Goal: Task Accomplishment & Management: Manage account settings

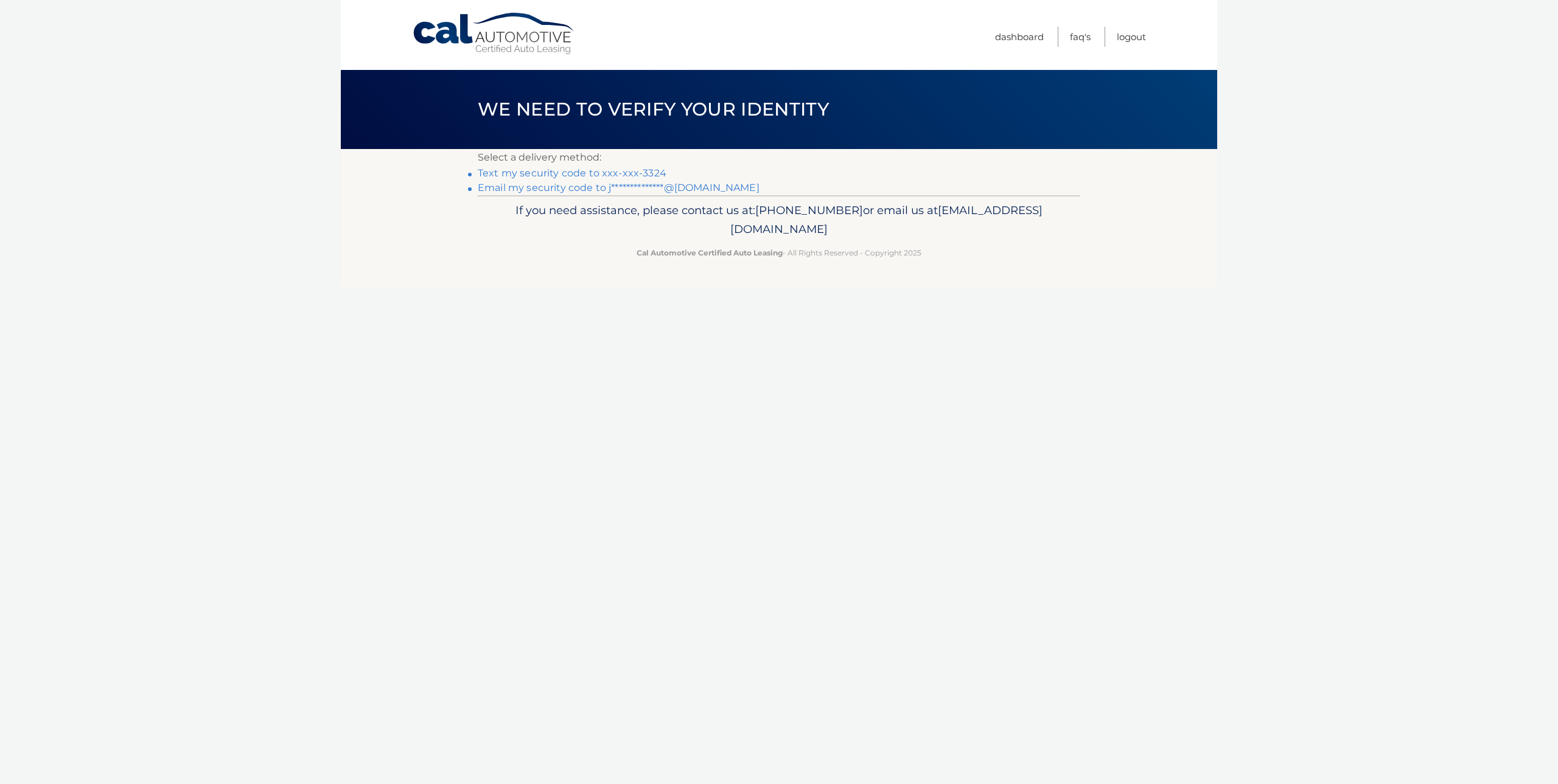
click at [568, 172] on link "Text my security code to xxx-xxx-3324" at bounding box center [572, 173] width 188 height 11
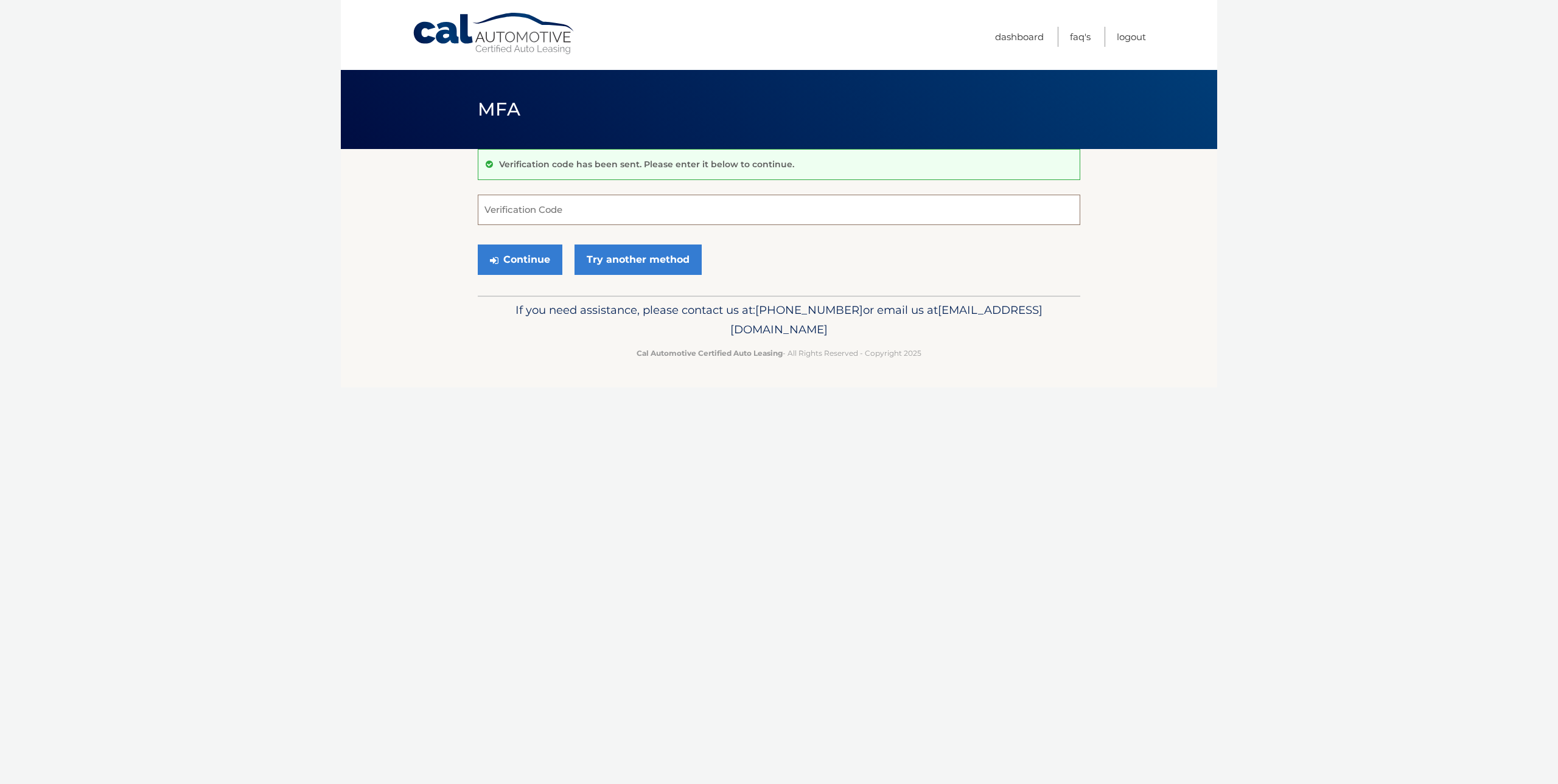
click at [576, 213] on input "Verification Code" at bounding box center [779, 209] width 603 height 31
type input "742856"
click at [478, 244] on button "Continue" at bounding box center [520, 259] width 84 height 31
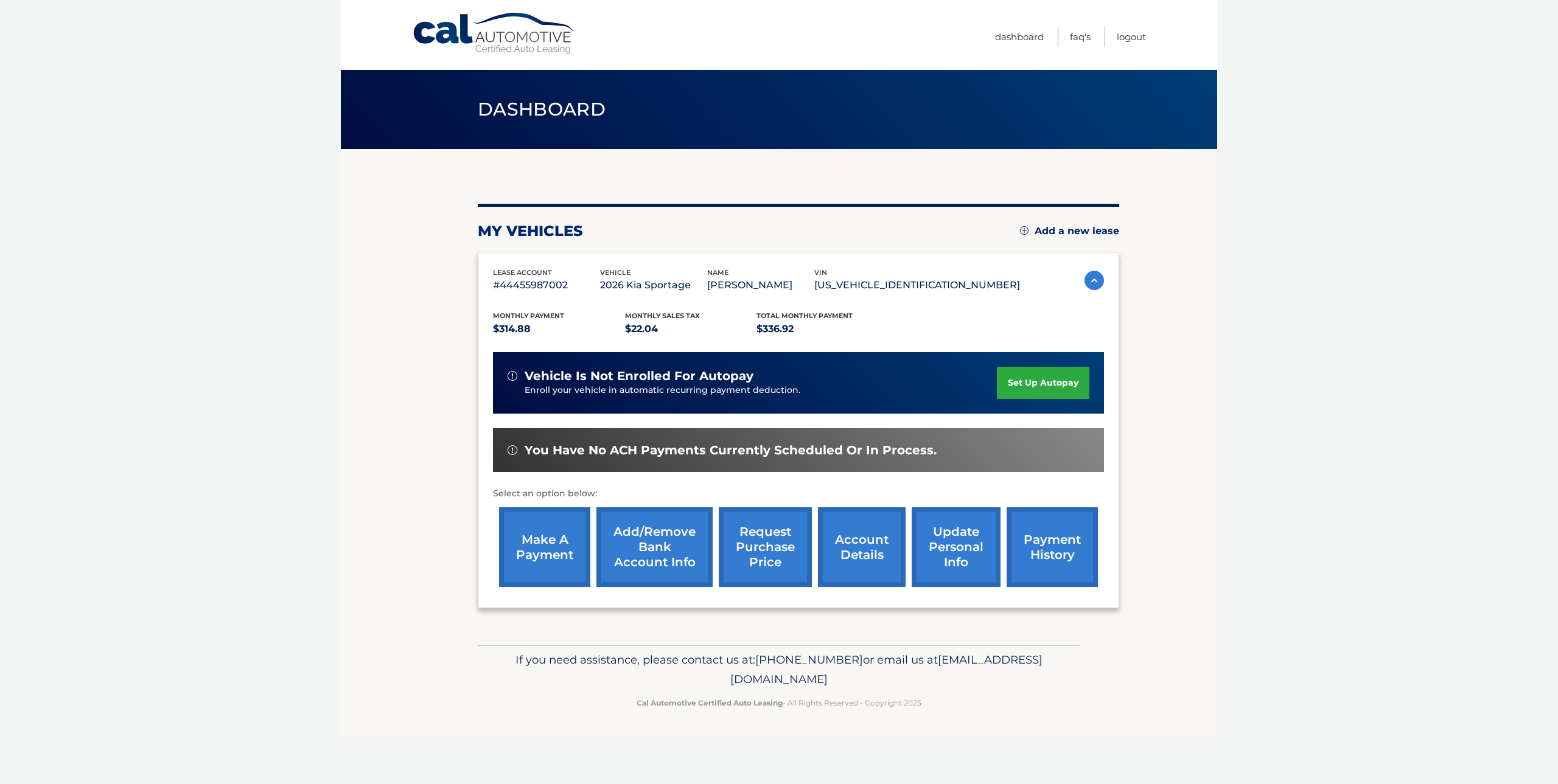
click at [520, 541] on link "make a payment" at bounding box center [545, 547] width 91 height 80
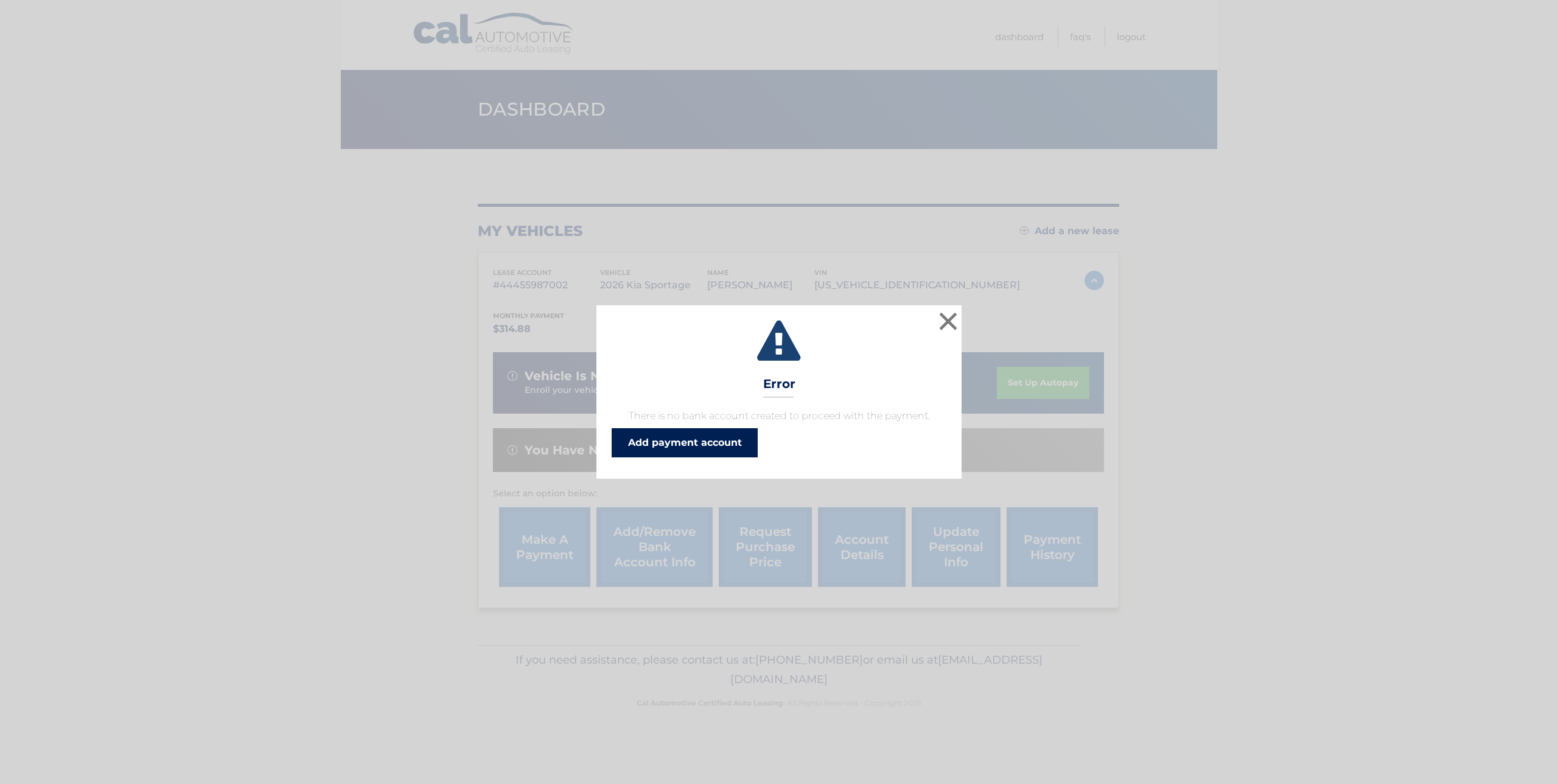
click at [681, 440] on link "Add payment account" at bounding box center [684, 442] width 146 height 29
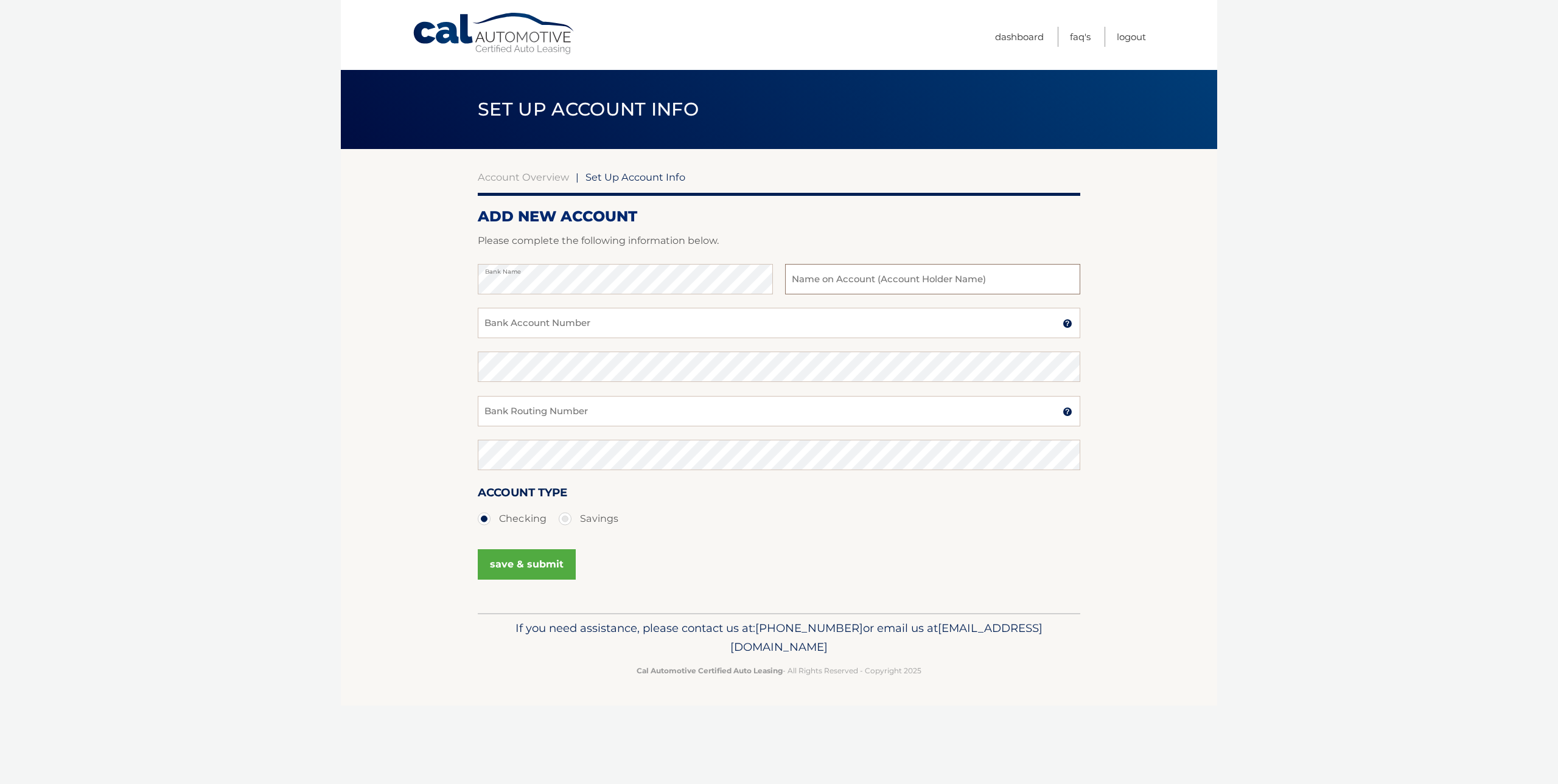
click at [832, 275] on input "text" at bounding box center [932, 279] width 295 height 31
type input "MODERN STONES LLC C/O CYNTHIA PEREZ"
click at [588, 324] on input "Bank Account Number" at bounding box center [779, 323] width 603 height 31
type input "066004367"
drag, startPoint x: 1001, startPoint y: 277, endPoint x: 899, endPoint y: 280, distance: 102.0
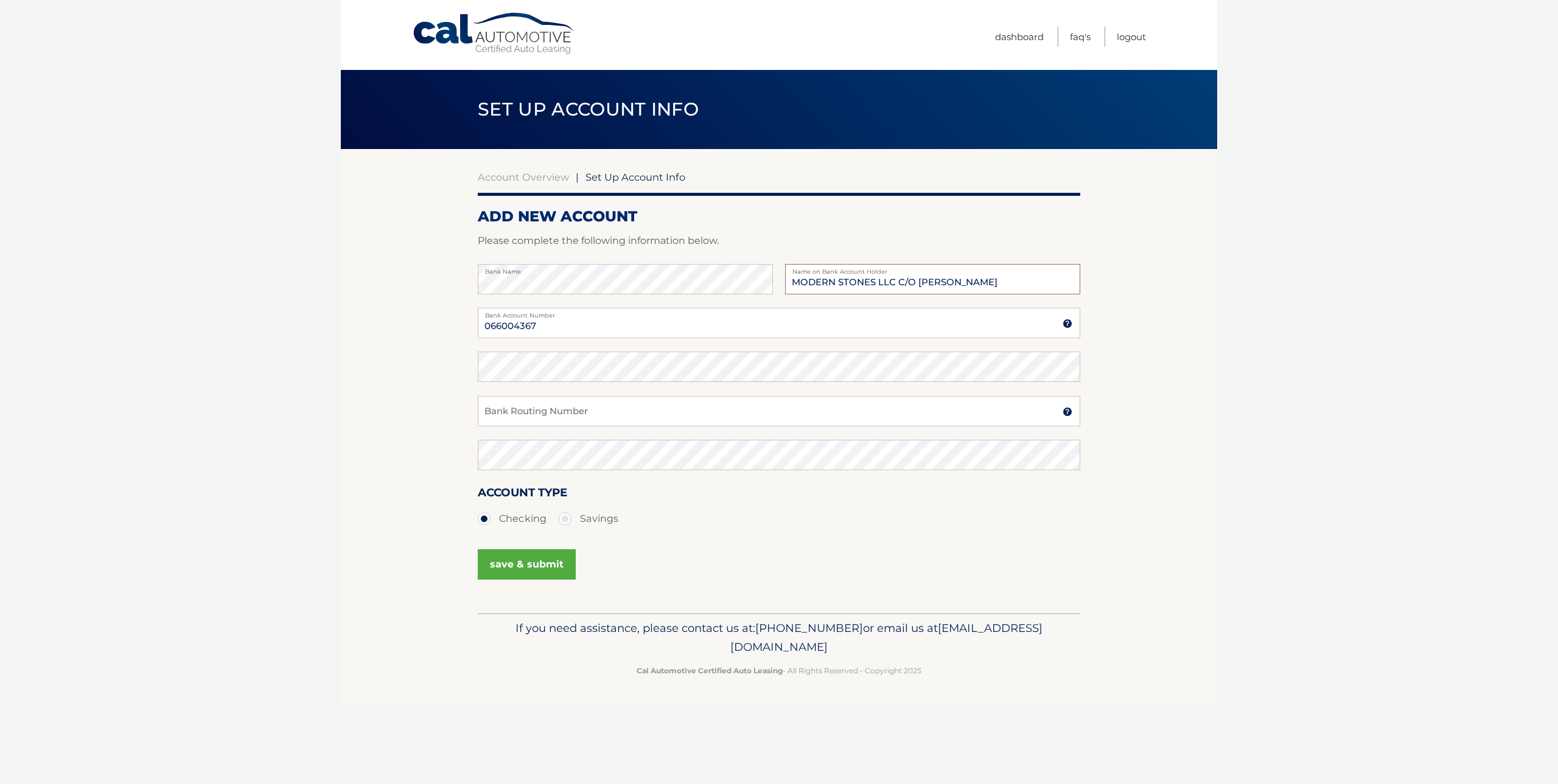
click at [899, 280] on input "MODERN STONES LLC C/O CYNTHIA PEREZ" at bounding box center [932, 279] width 295 height 31
type input "MODERN STONES LLC"
drag, startPoint x: 542, startPoint y: 325, endPoint x: 430, endPoint y: 315, distance: 112.4
click at [430, 315] on section "Account Overview | Set Up Account Info ADD NEW ACCOUNT Please complete the foll…" at bounding box center [779, 380] width 876 height 464
type input "30000543970"
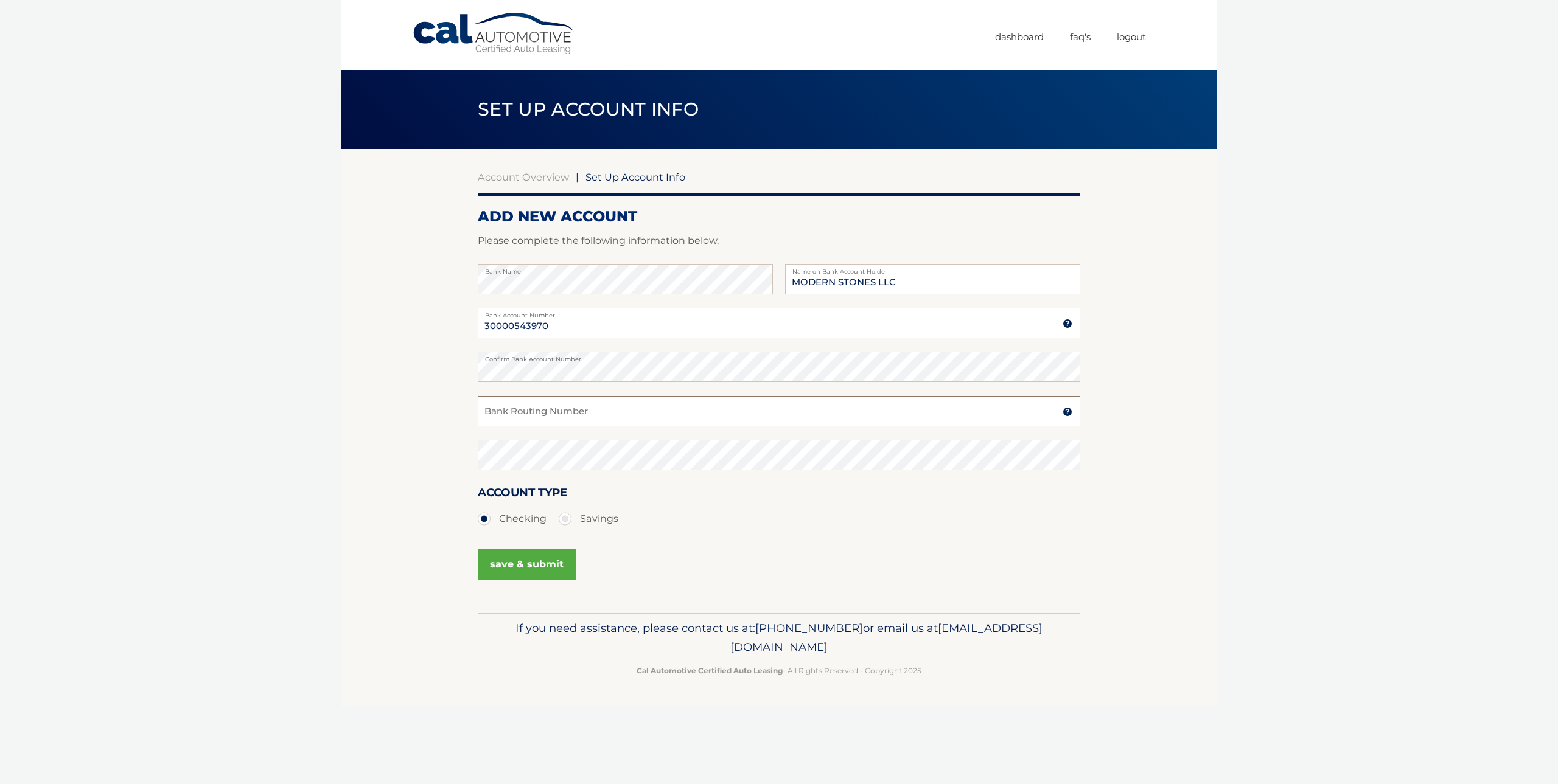
click at [544, 410] on input "Bank Routing Number" at bounding box center [779, 411] width 603 height 31
type input "066004367"
click at [535, 565] on button "save & submit" at bounding box center [526, 564] width 98 height 31
click at [1029, 34] on link "Dashboard" at bounding box center [1019, 37] width 49 height 20
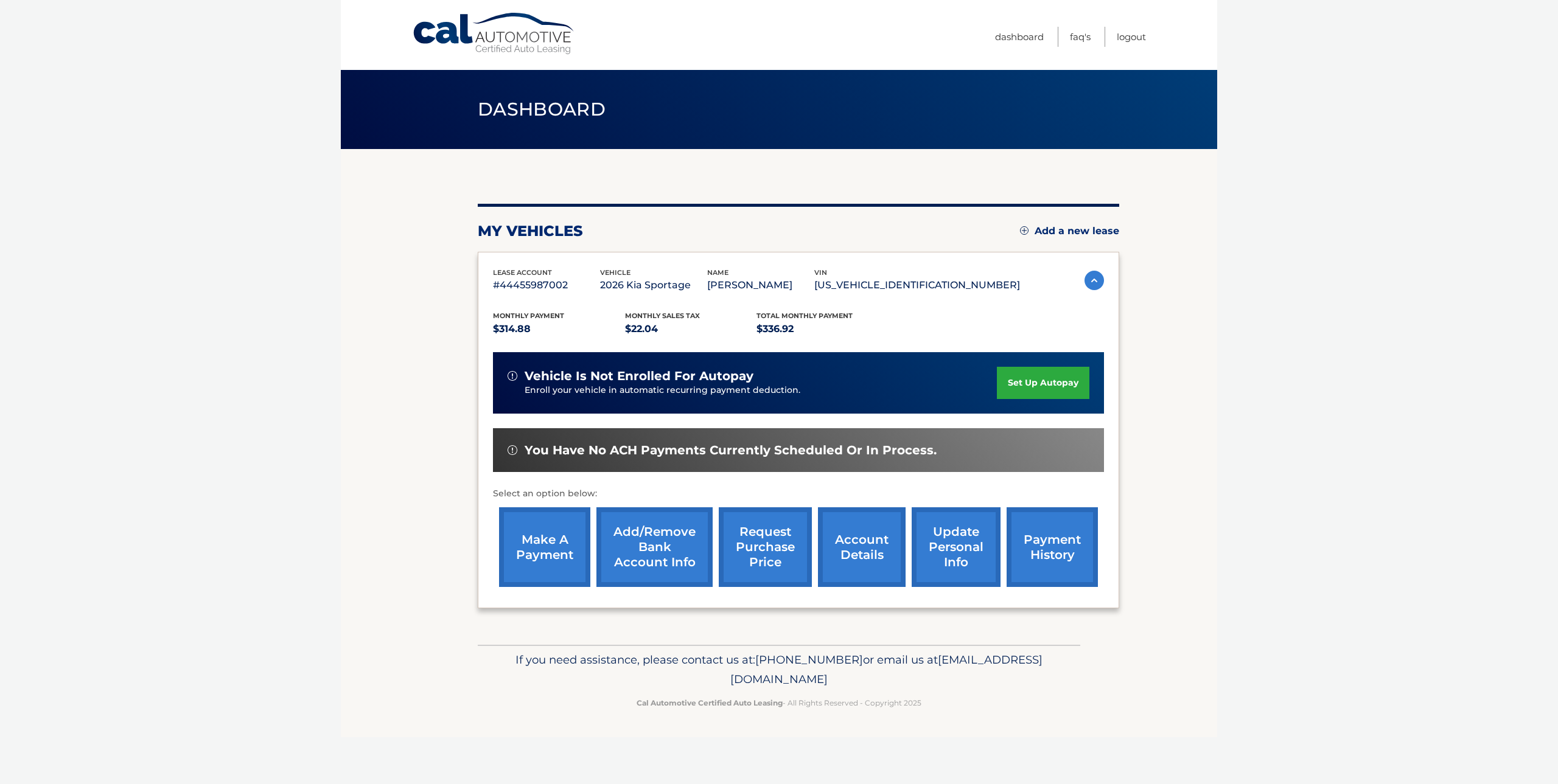
click at [555, 554] on link "make a payment" at bounding box center [545, 547] width 91 height 80
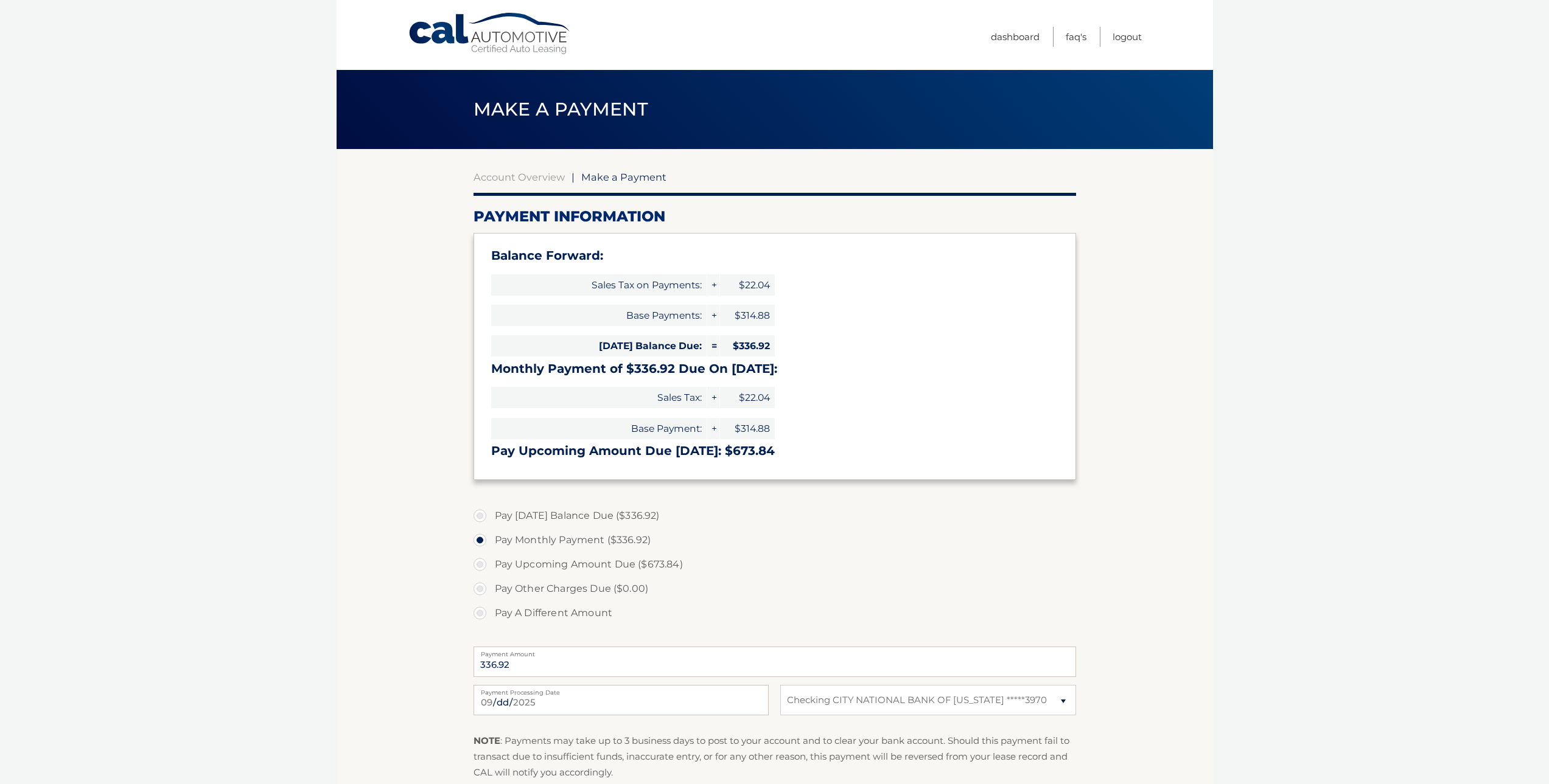
select select "ZDNmMmUxYjctMjY4MC00NjA5LWJiNzAtM2Q1NTNiYWJkODk5"
click at [485, 515] on label "Pay [DATE] Balance Due ($336.92)" at bounding box center [774, 516] width 603 height 25
click at [485, 515] on input "Pay [DATE] Balance Due ($336.92)" at bounding box center [484, 513] width 12 height 19
radio input "true"
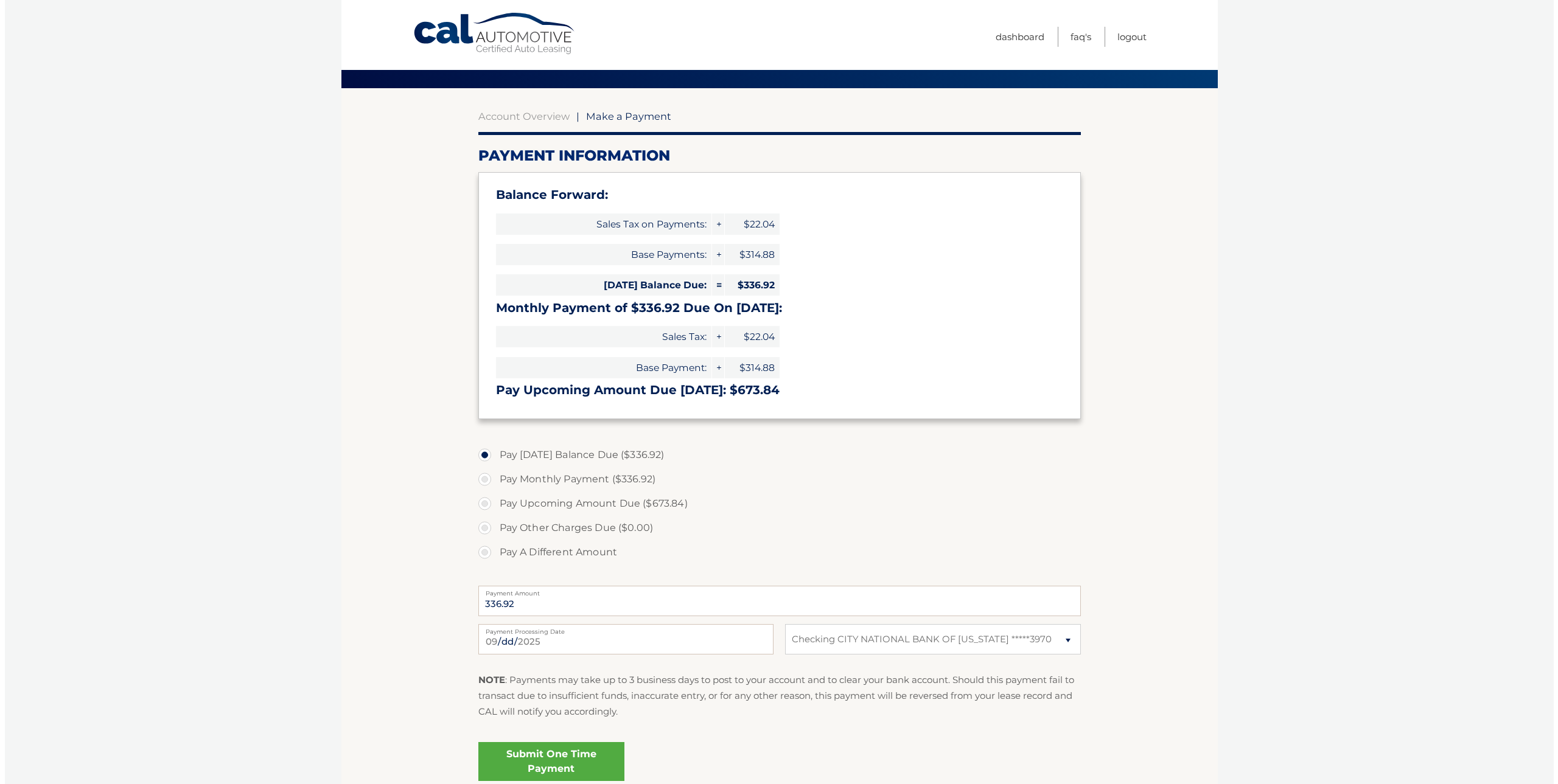
scroll to position [122, 0]
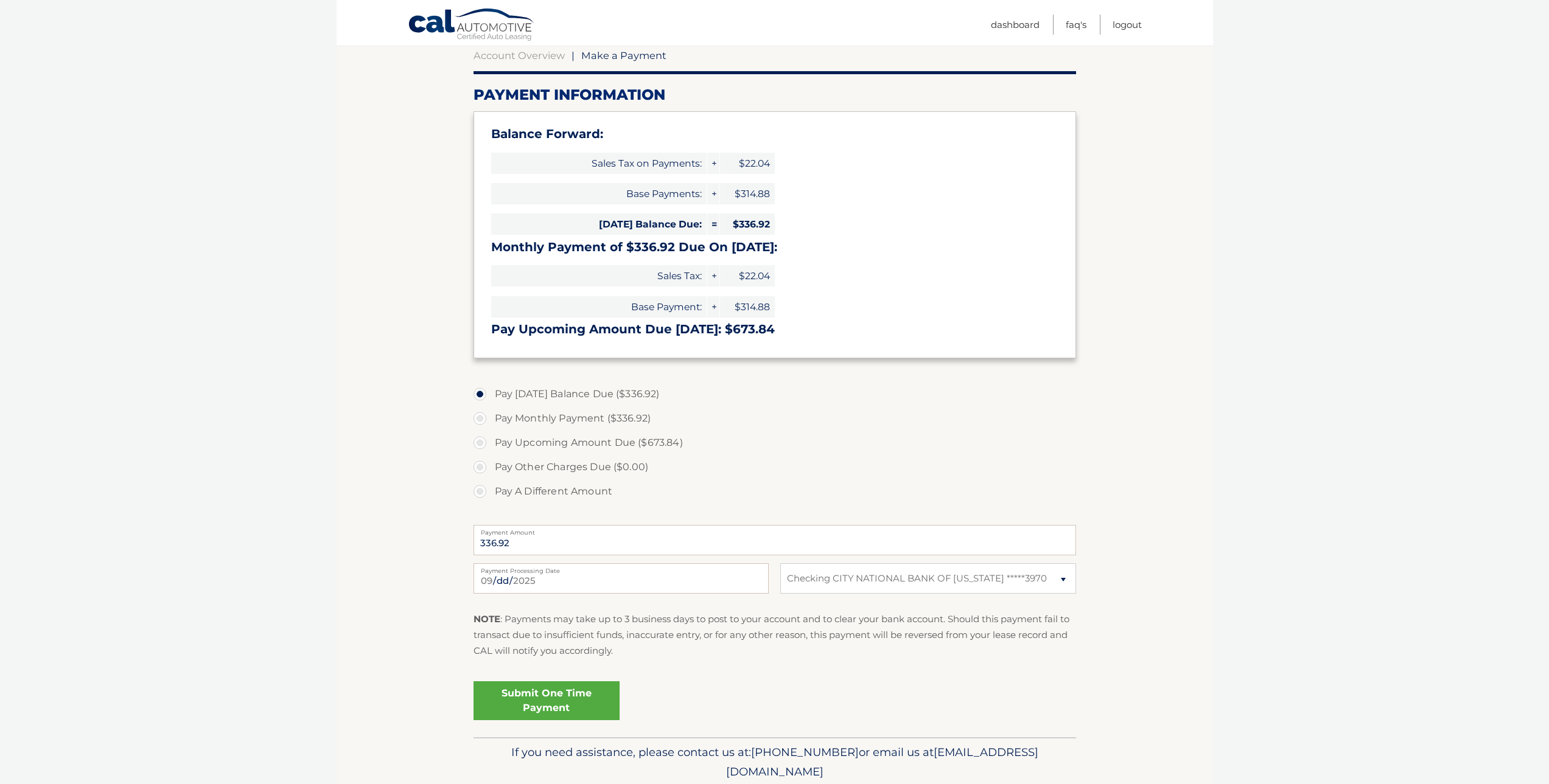
click at [542, 695] on link "Submit One Time Payment" at bounding box center [546, 701] width 146 height 39
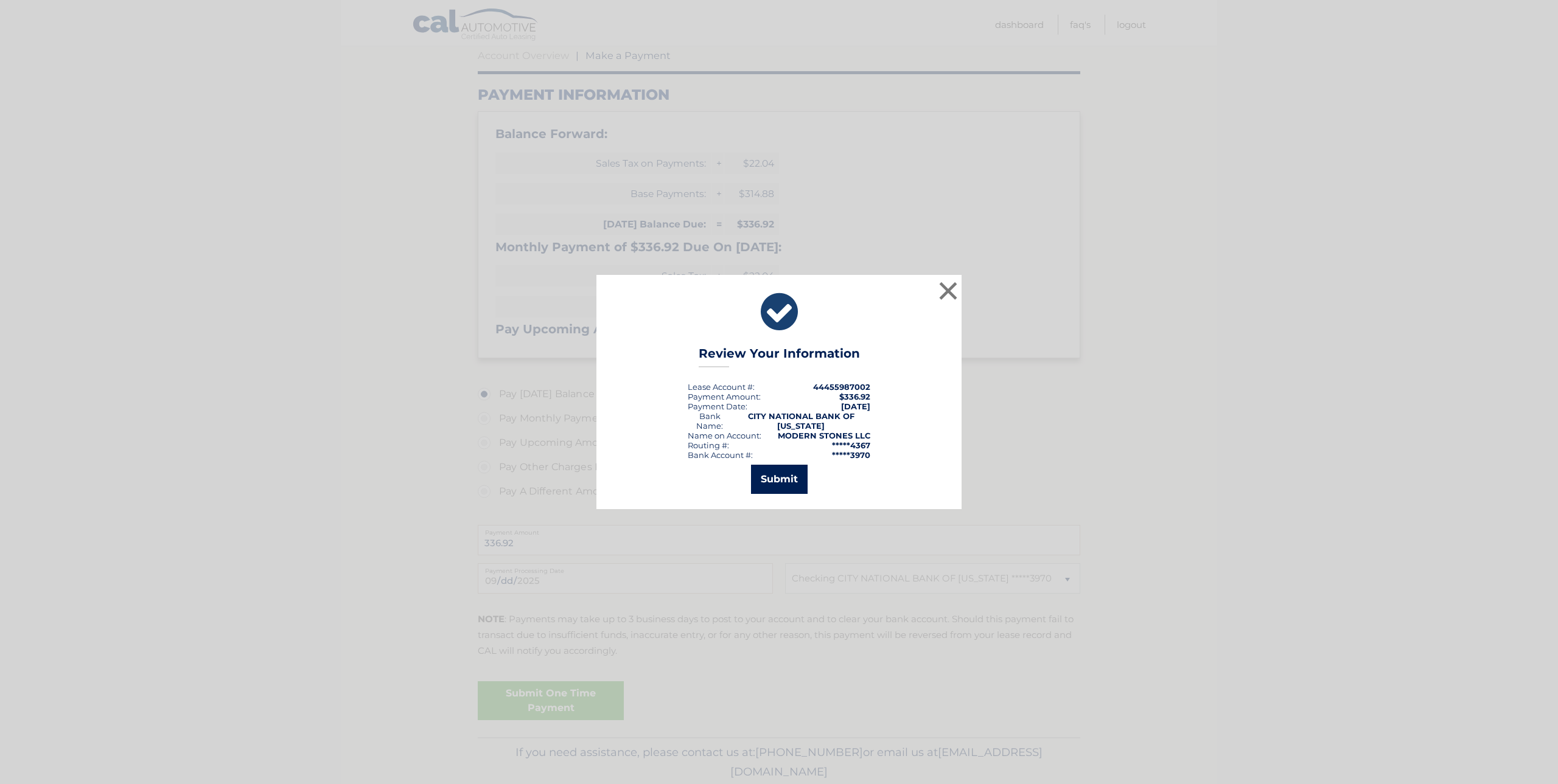
click at [778, 481] on button "Submit" at bounding box center [780, 479] width 57 height 29
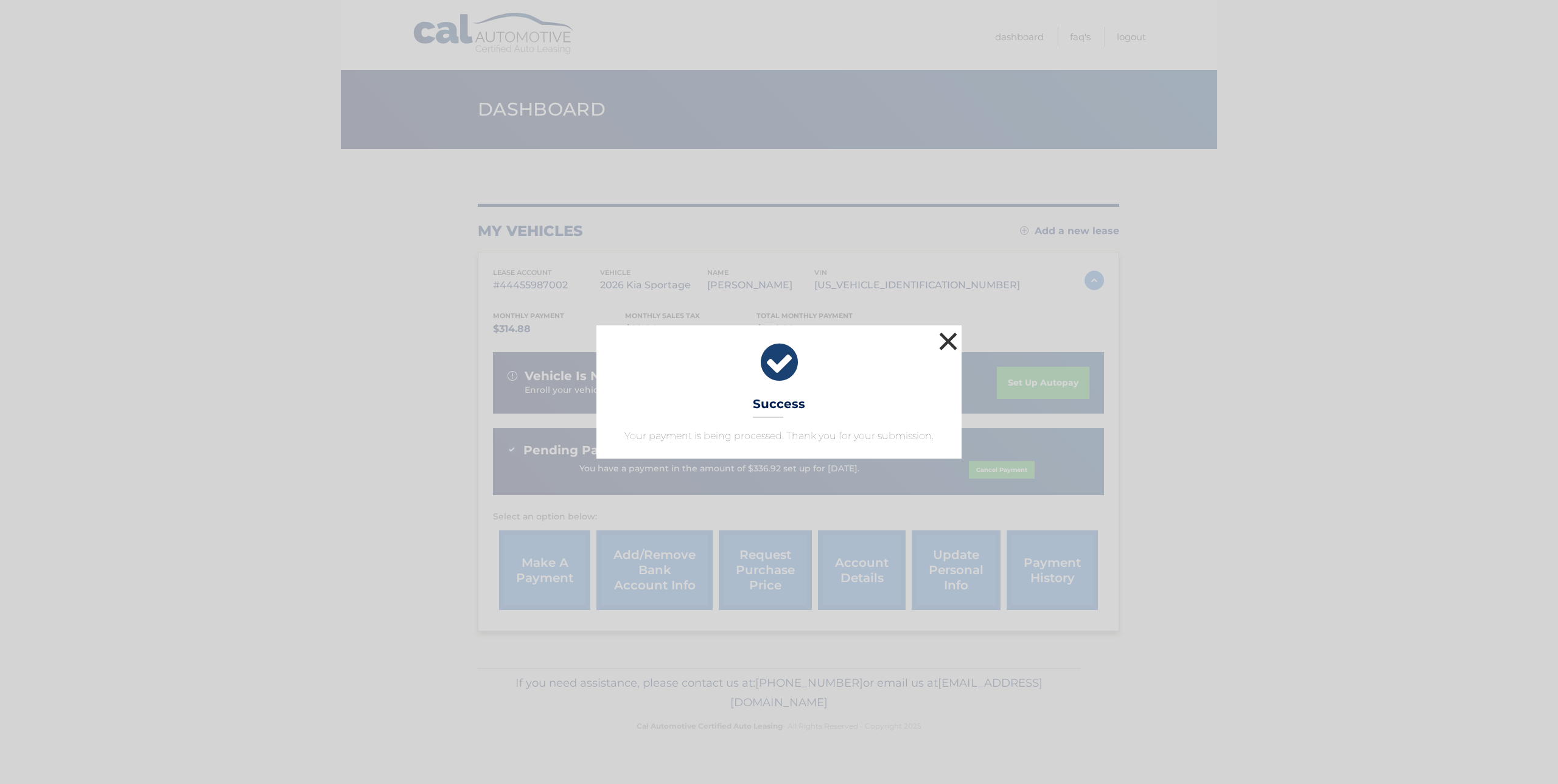
click at [949, 338] on button "×" at bounding box center [948, 341] width 25 height 25
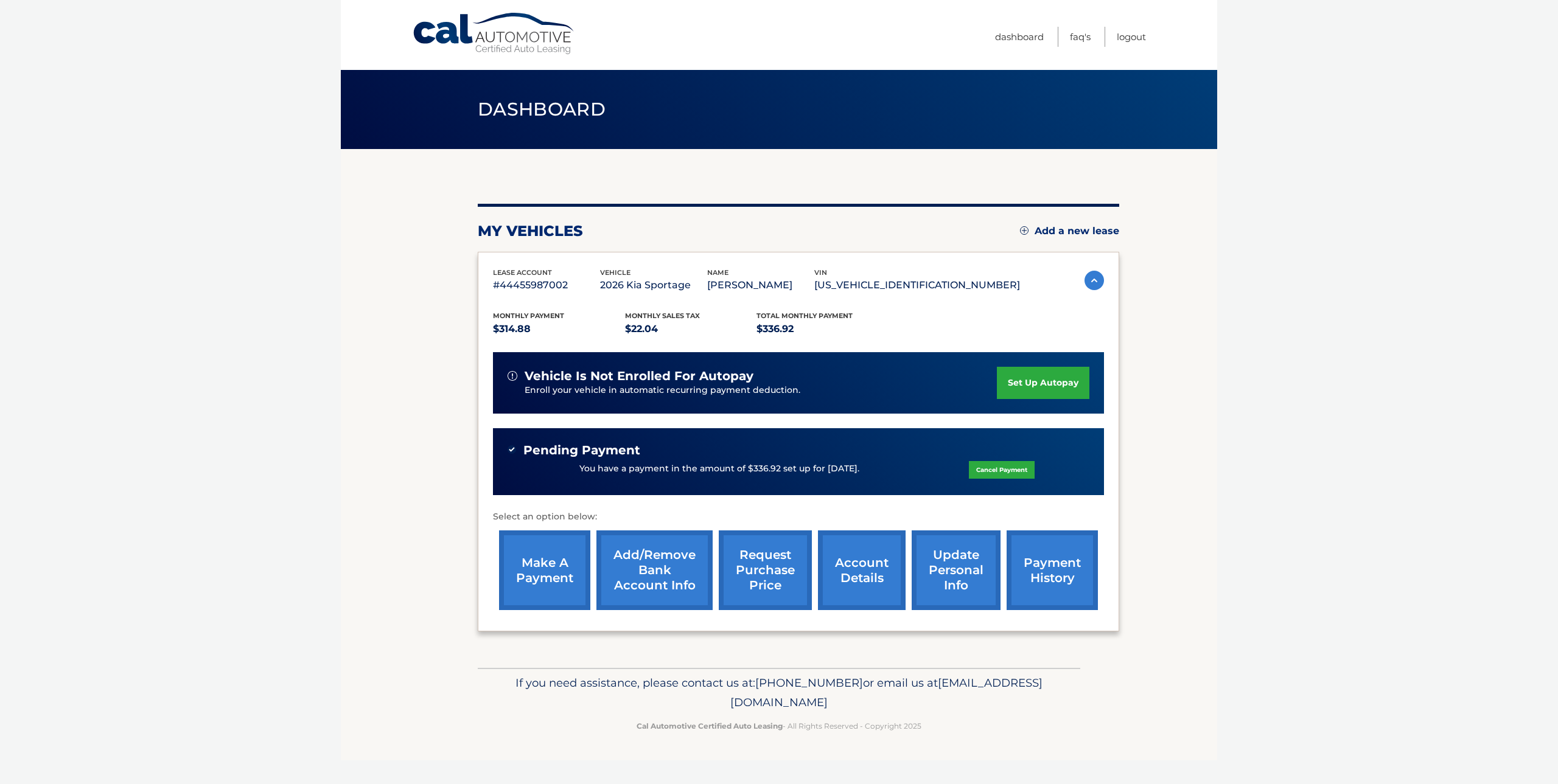
click at [1056, 564] on link "payment history" at bounding box center [1052, 570] width 91 height 80
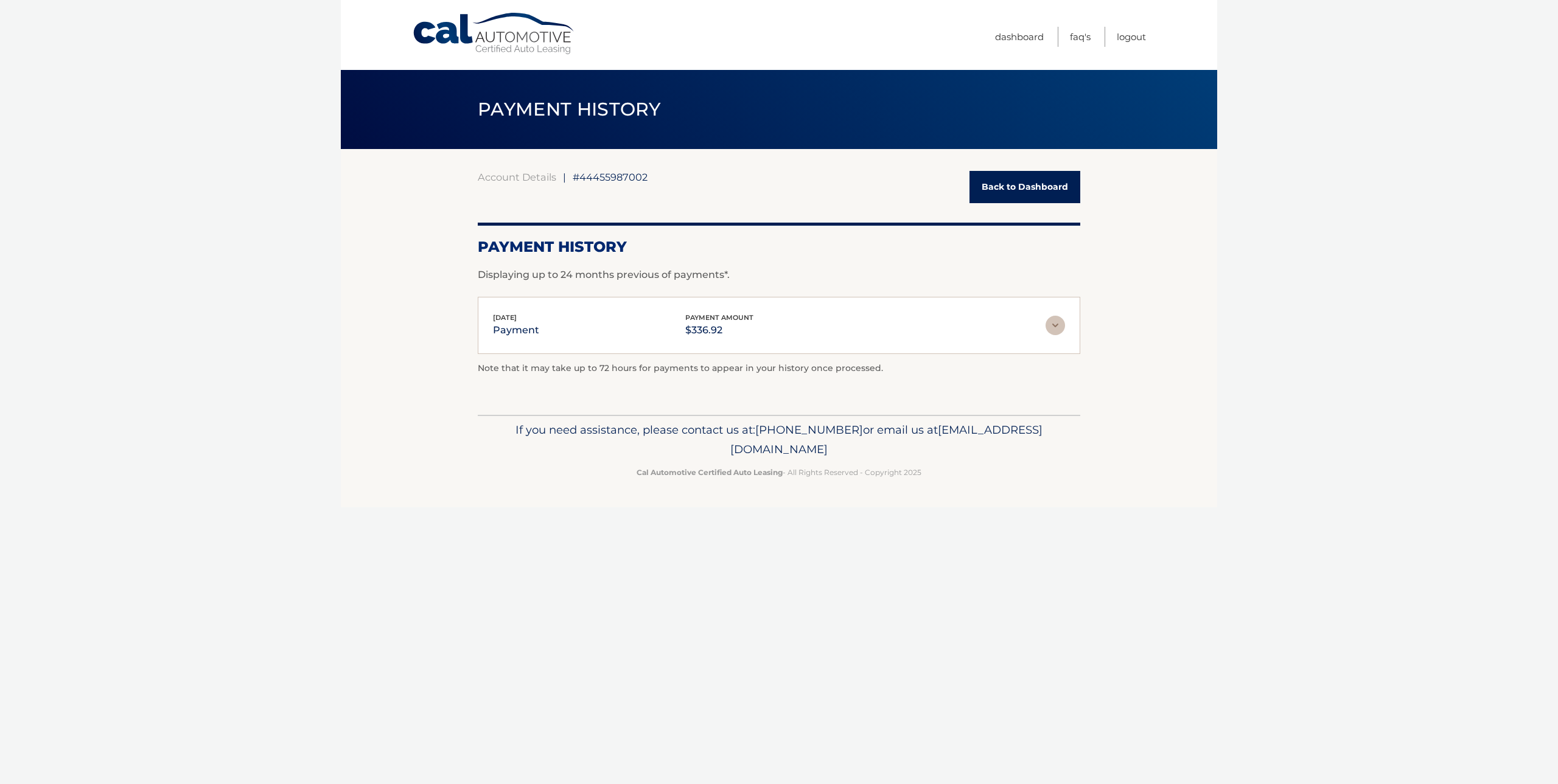
click at [1049, 328] on img at bounding box center [1056, 325] width 19 height 19
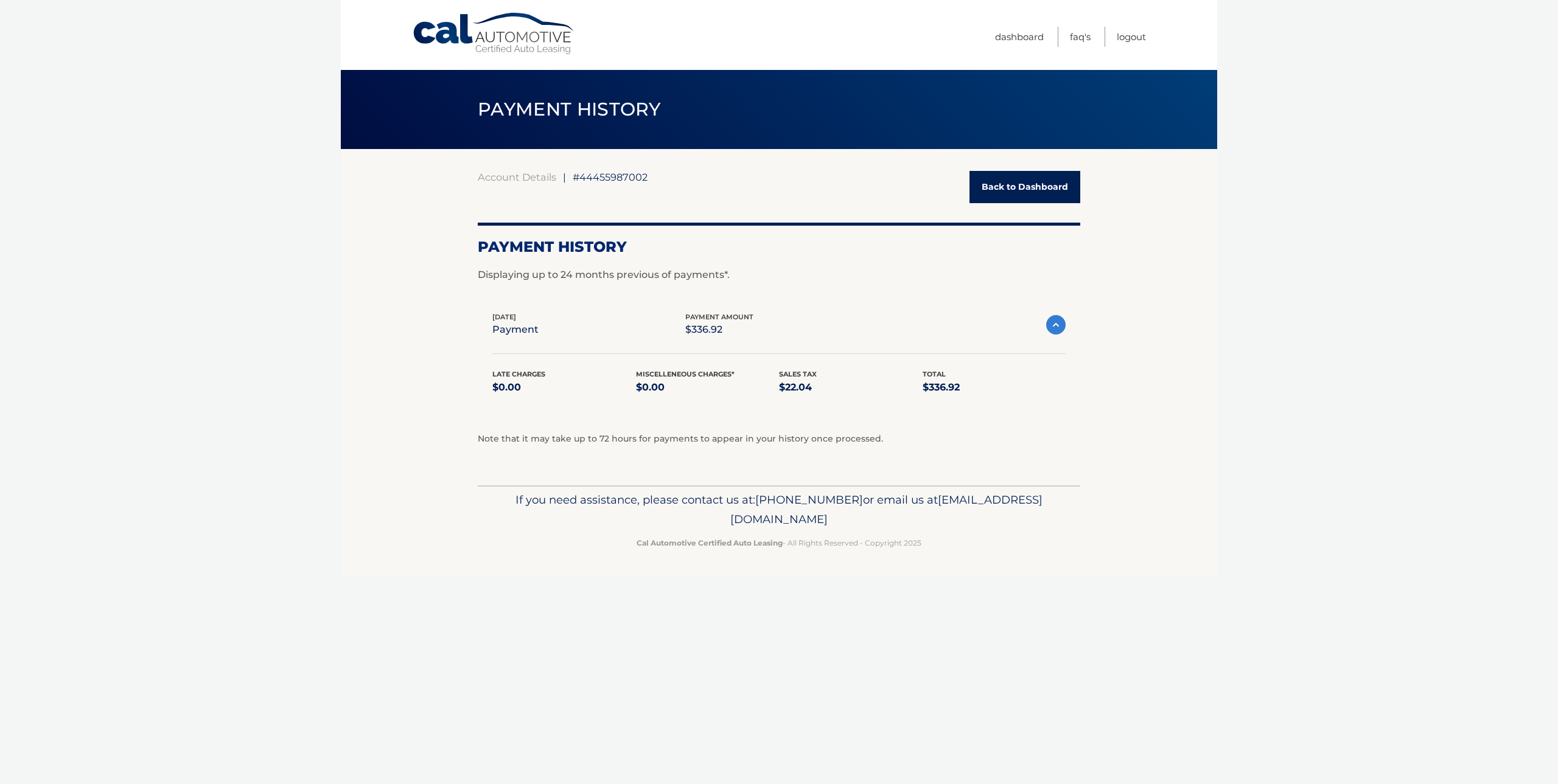
click at [1041, 182] on link "Back to Dashboard" at bounding box center [1025, 187] width 111 height 32
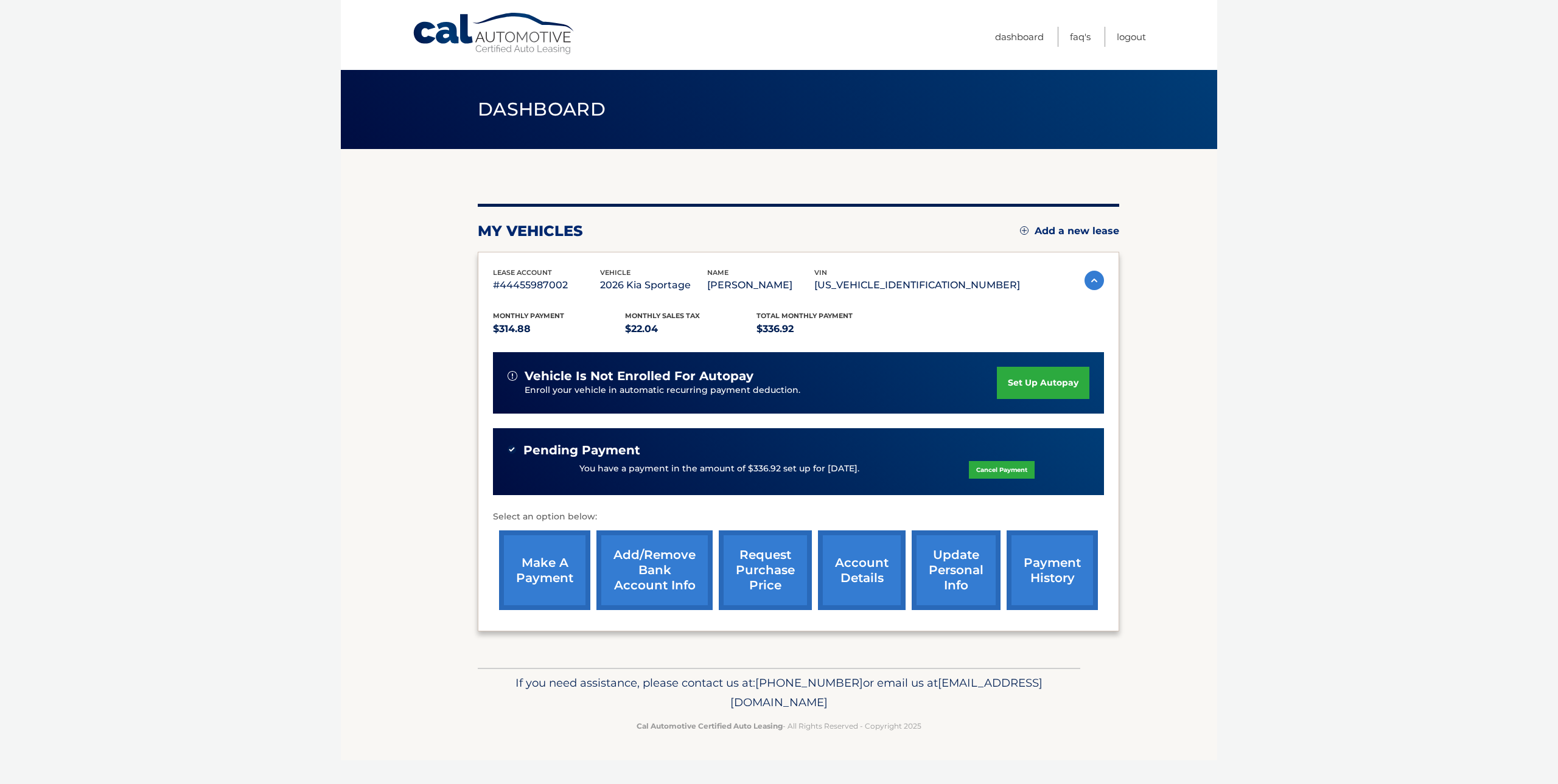
click at [1032, 384] on link "set up autopay" at bounding box center [1043, 383] width 93 height 32
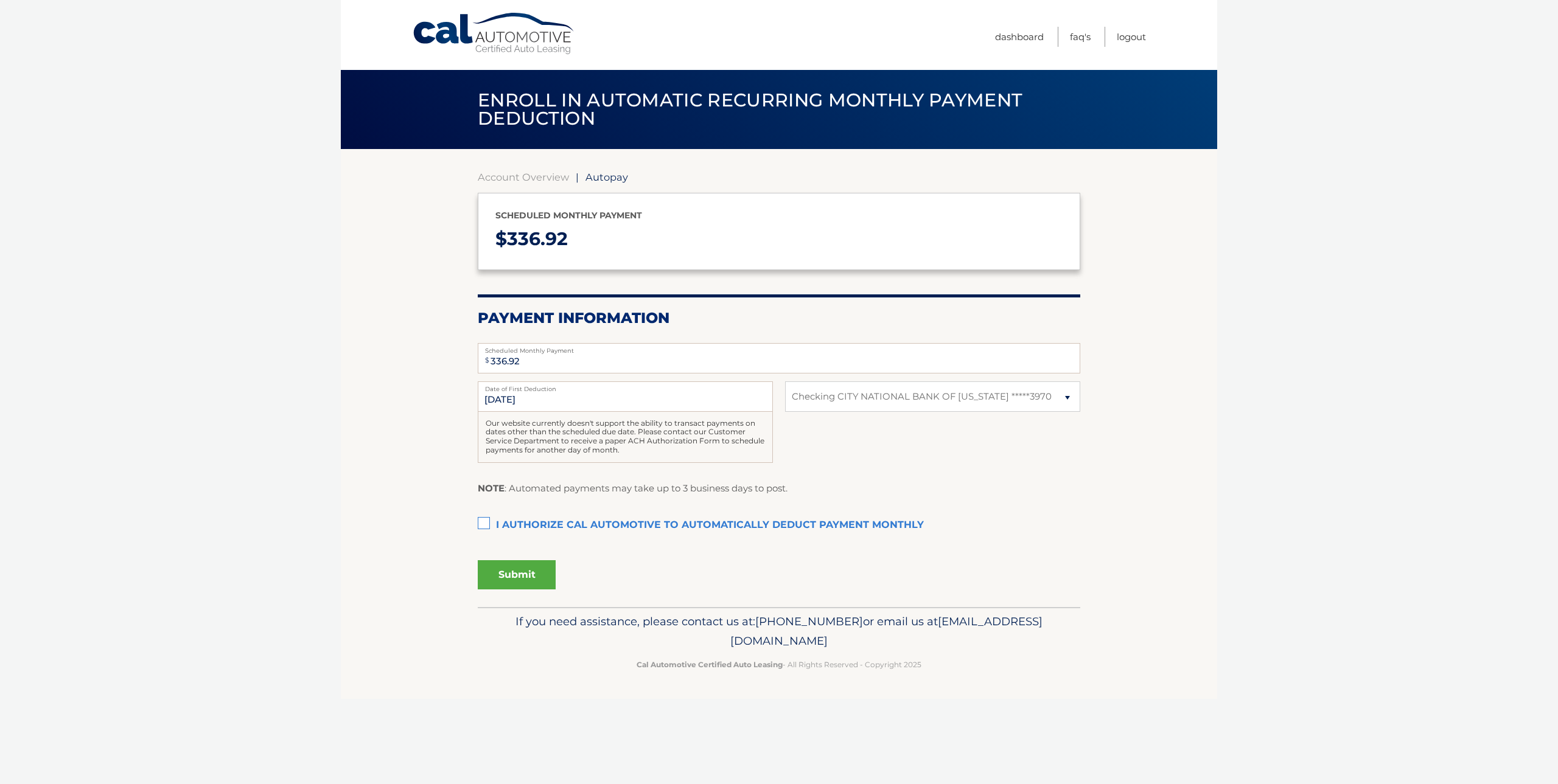
select select "ZDNmMmUxYjctMjY4MC00NjA5LWJiNzAtM2Q1NTNiYWJkODk5"
click at [554, 404] on input "10/1/2025" at bounding box center [625, 396] width 295 height 31
click at [537, 391] on label "Date of First Deduction" at bounding box center [625, 386] width 295 height 10
click at [537, 392] on input "10/1/2025" at bounding box center [625, 396] width 295 height 31
click at [522, 395] on input "10/1/2025" at bounding box center [625, 396] width 295 height 31
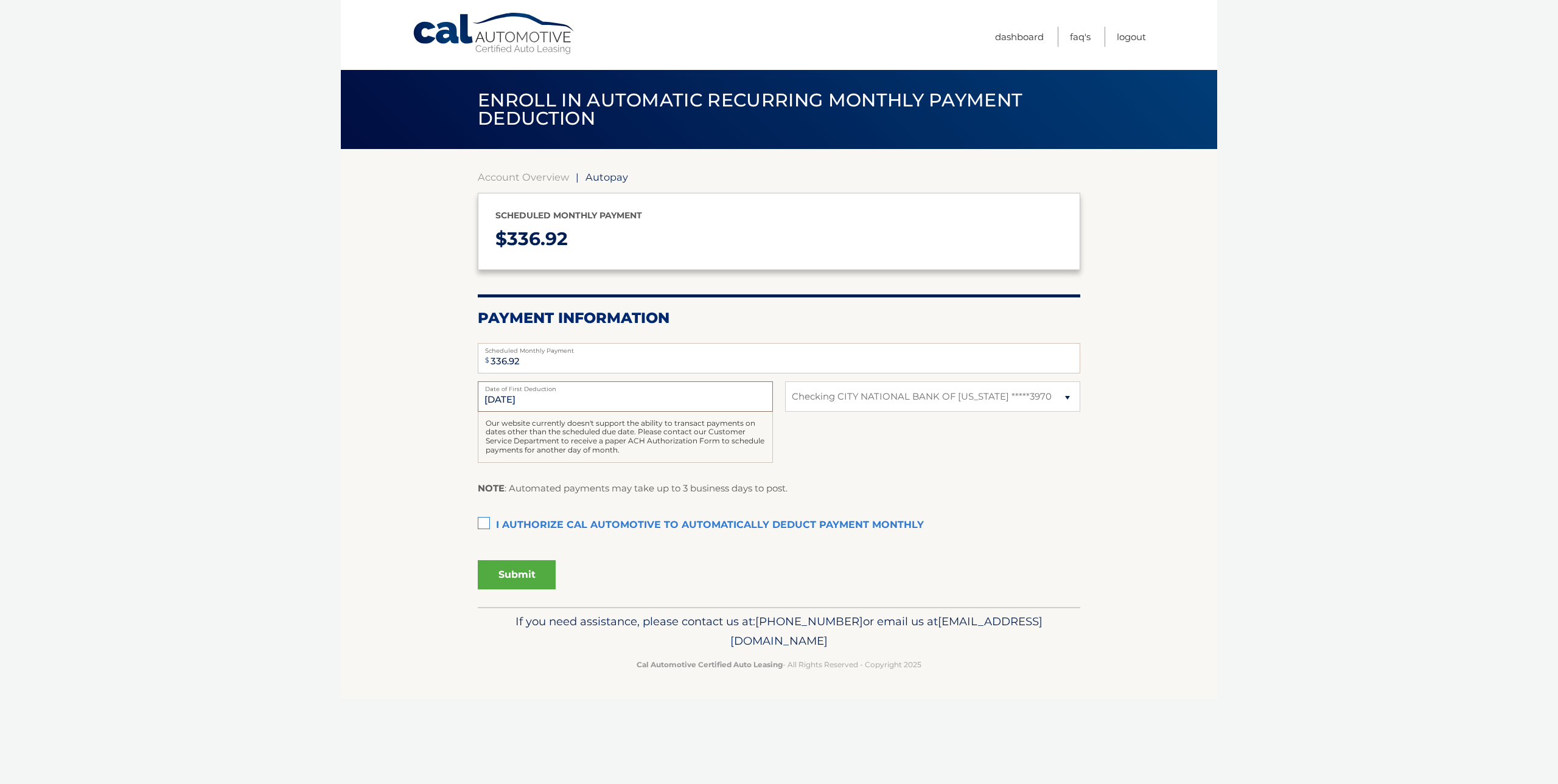
drag, startPoint x: 532, startPoint y: 401, endPoint x: 463, endPoint y: 395, distance: 69.3
click at [463, 395] on section "Account Overview | Autopay Scheduled monthly payment $ 336.92 Payment Informati…" at bounding box center [779, 377] width 876 height 458
click at [974, 463] on div "10/1/2025 Date of First Deduction Our website currently doesn't support the abi…" at bounding box center [779, 428] width 603 height 95
click at [489, 520] on label "I authorize cal automotive to automatically deduct payment monthly This checkbo…" at bounding box center [779, 525] width 603 height 25
click at [0, 0] on input "I authorize cal automotive to automatically deduct payment monthly This checkbo…" at bounding box center [0, 0] width 0 height 0
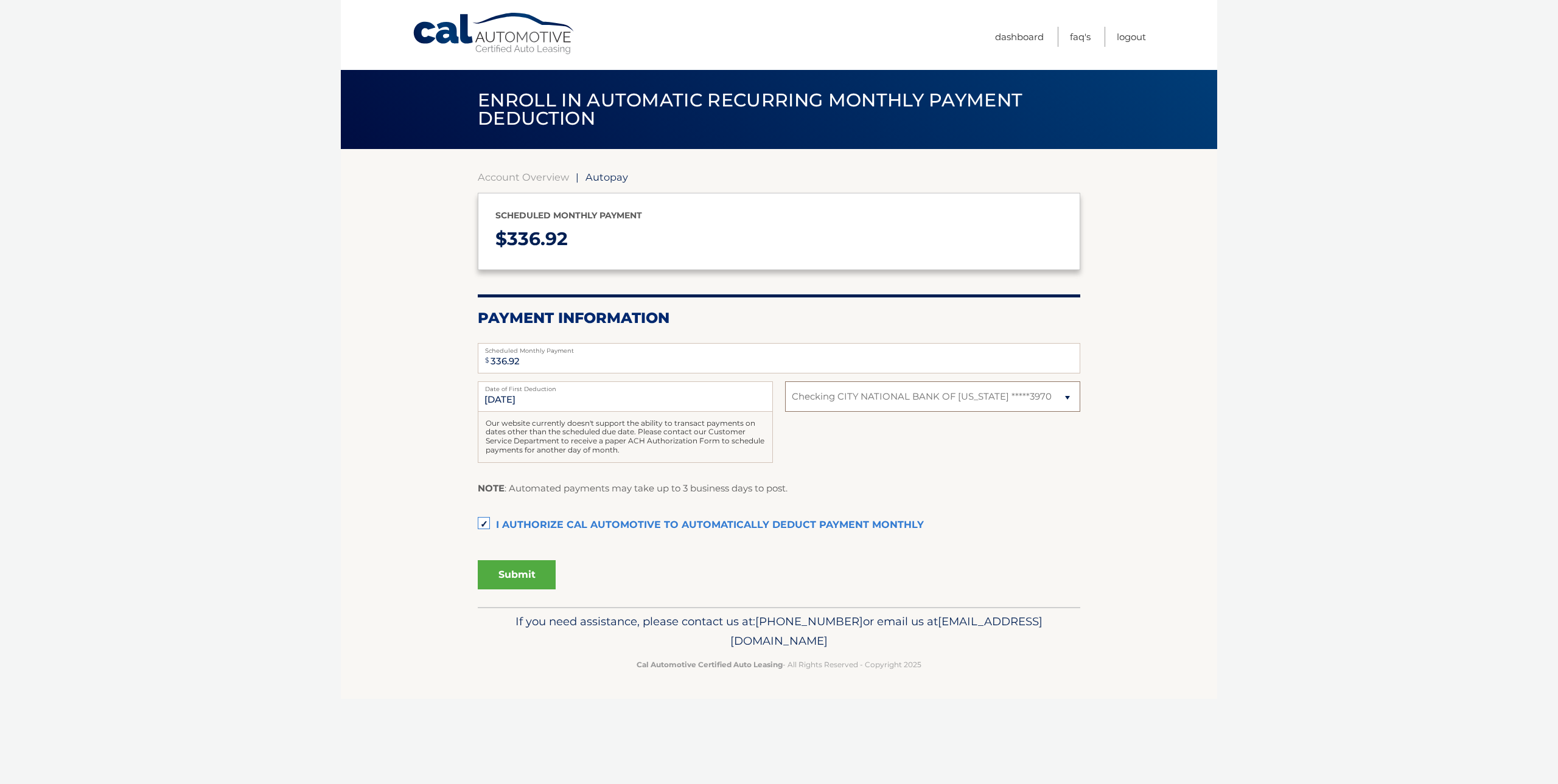
click at [1064, 400] on select "Select Bank Account Checking CITY NATIONAL BANK OF FLORIDA *****3970" at bounding box center [932, 396] width 295 height 31
click at [785, 381] on select "Select Bank Account Checking CITY NATIONAL BANK OF FLORIDA *****3970" at bounding box center [932, 396] width 295 height 31
click at [498, 578] on button "Submit" at bounding box center [517, 575] width 78 height 29
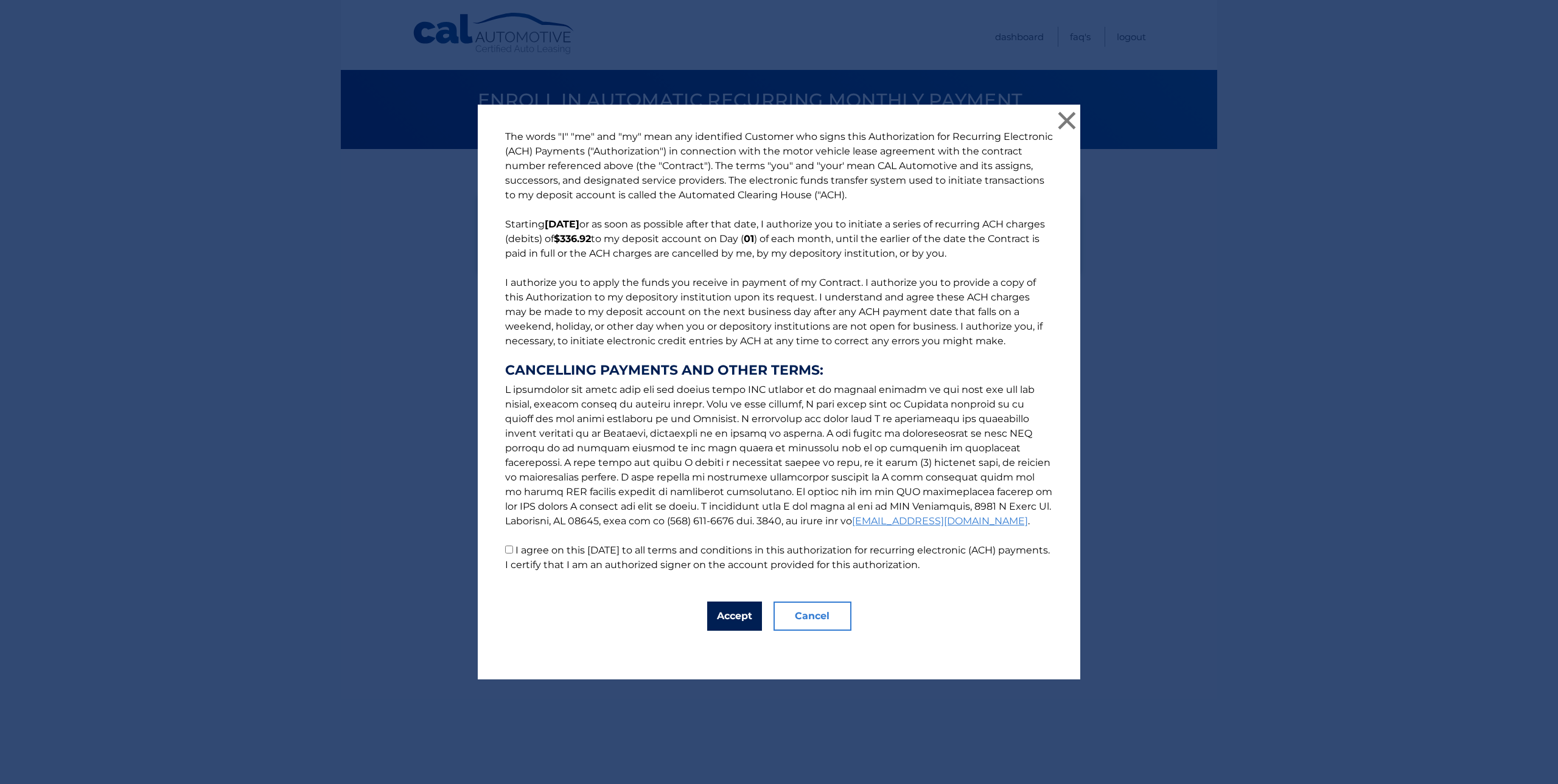
click at [741, 620] on button "Accept" at bounding box center [734, 616] width 55 height 29
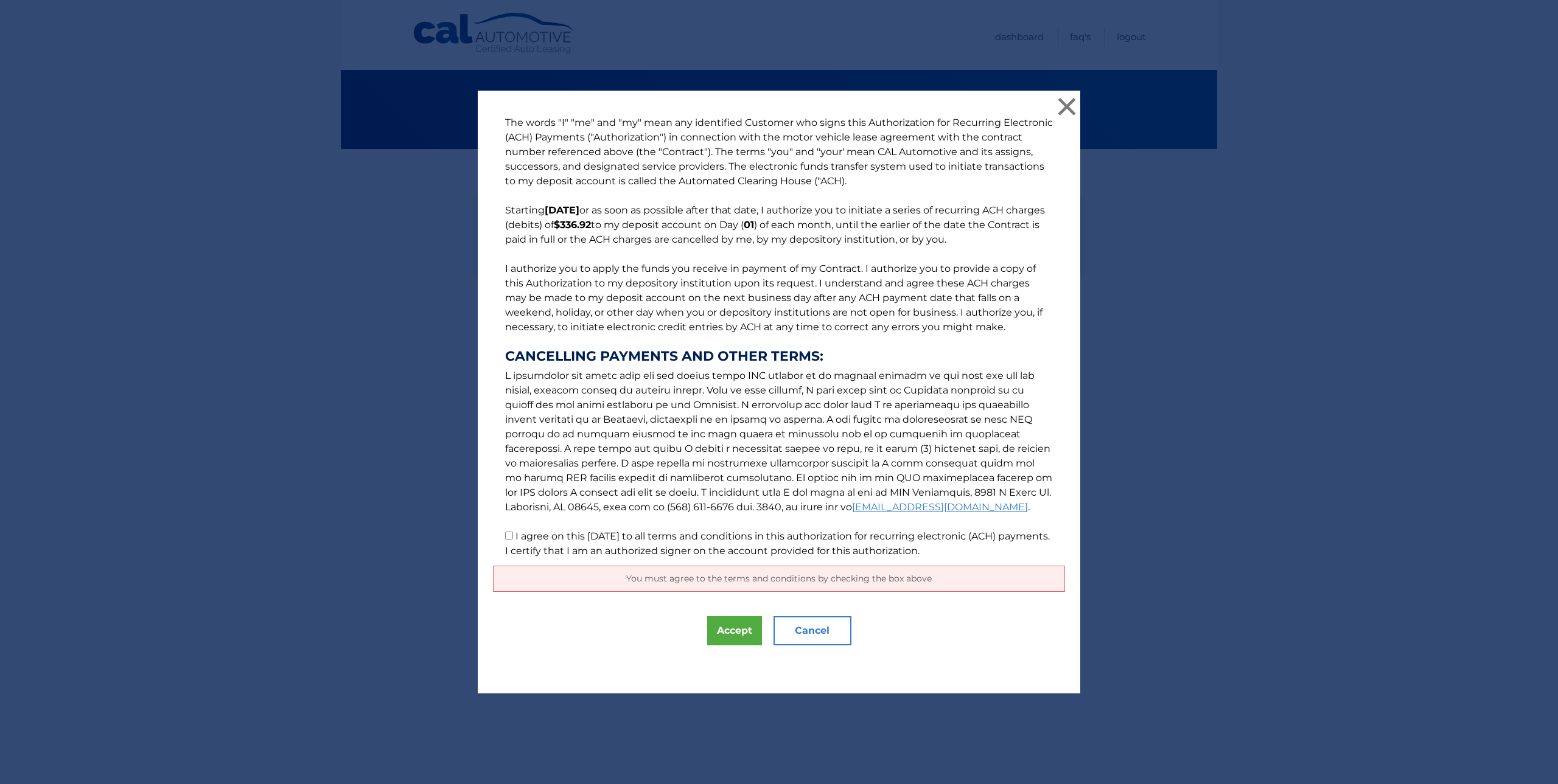
click at [509, 536] on p "The words "I" "me" and "my" mean any identified Customer who signs this Authori…" at bounding box center [778, 337] width 572 height 443
click at [507, 535] on input "I agree on this 09/11/2025 to all terms and conditions in this authorization fo…" at bounding box center [509, 535] width 8 height 8
checkbox input "true"
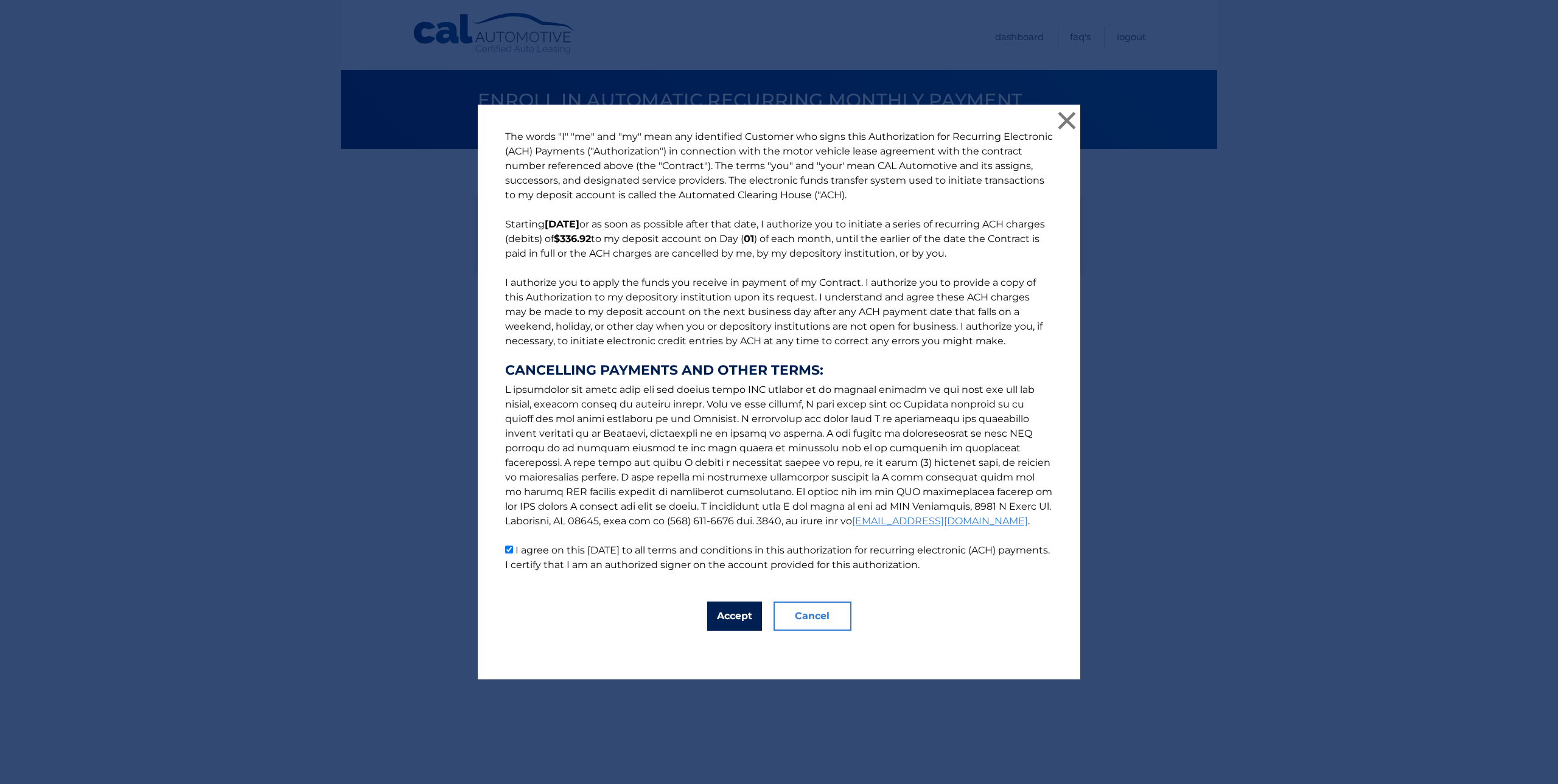
click at [712, 620] on button "Accept" at bounding box center [734, 616] width 55 height 29
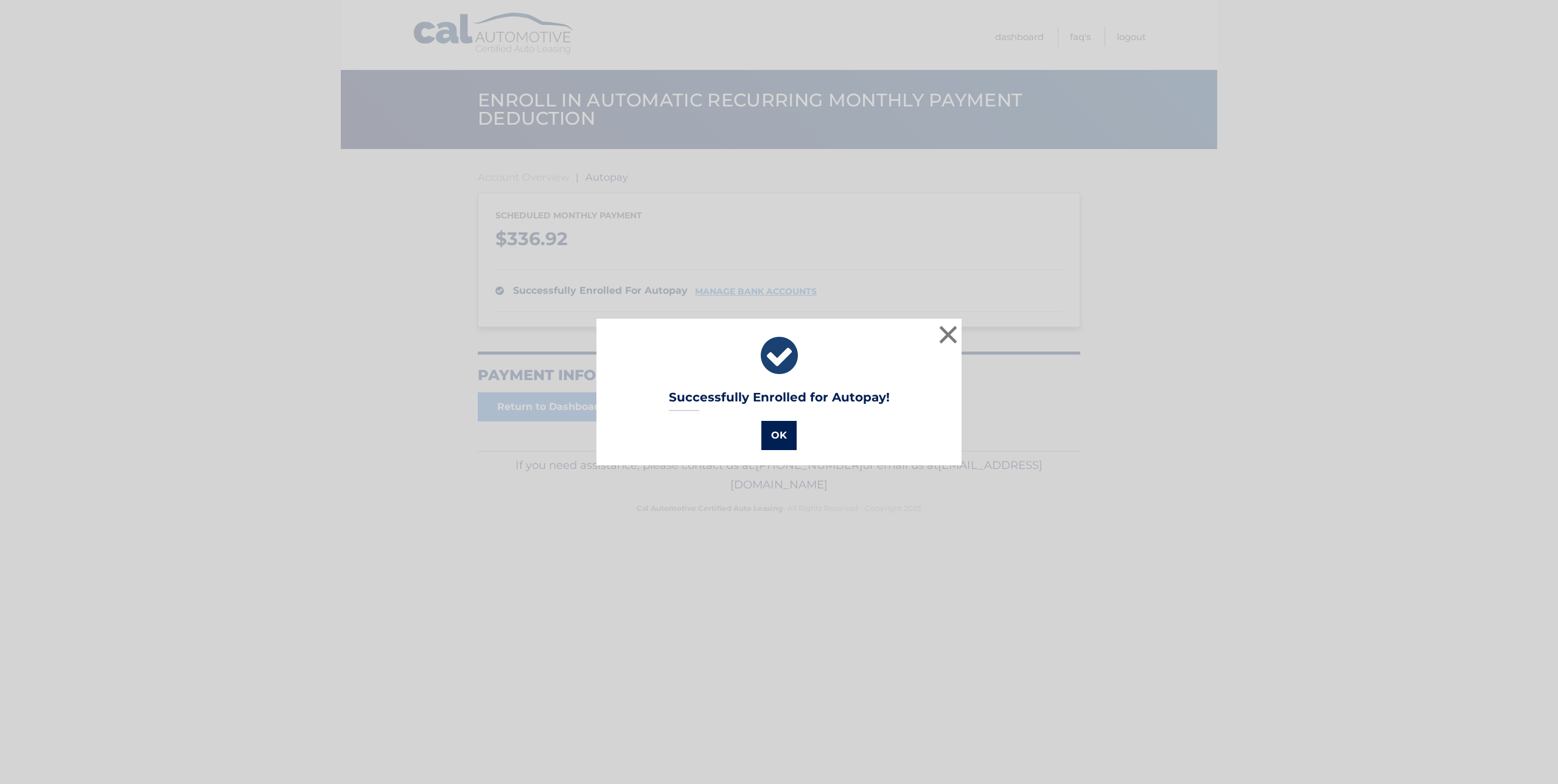
click at [774, 429] on button "OK" at bounding box center [778, 435] width 35 height 29
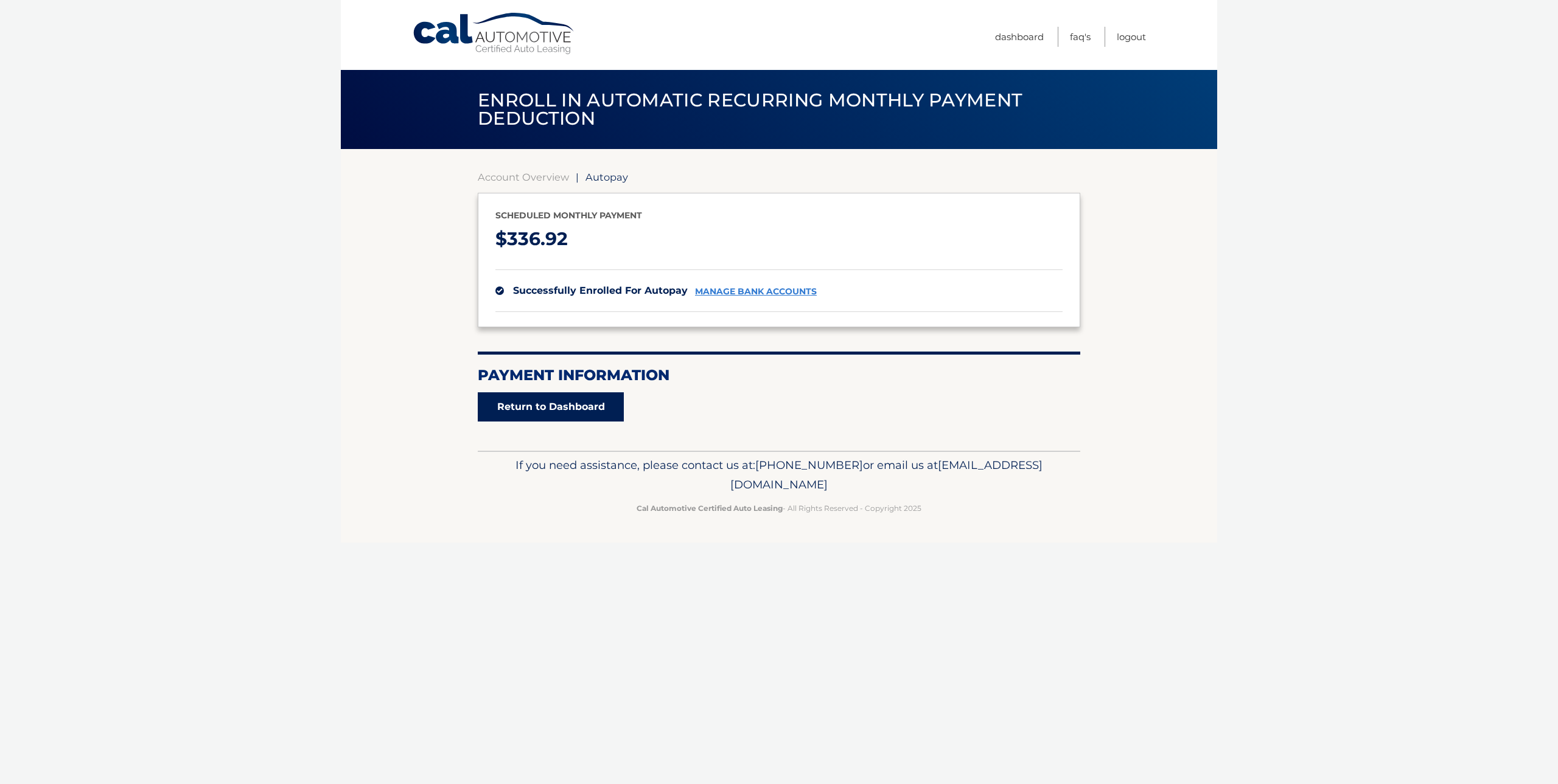
click at [523, 413] on link "Return to Dashboard" at bounding box center [550, 407] width 146 height 29
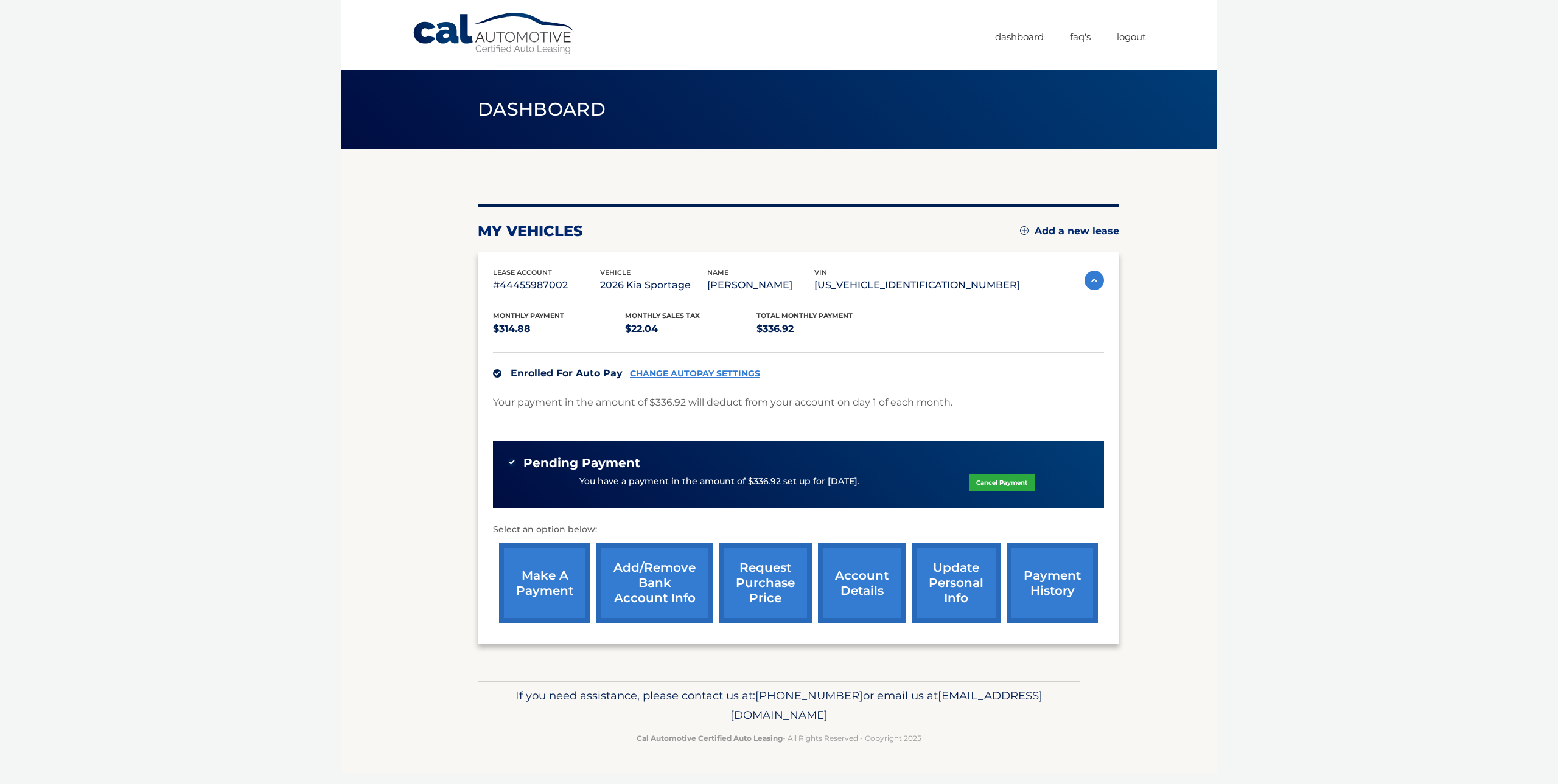
click at [664, 581] on link "Add/Remove bank account info" at bounding box center [654, 583] width 116 height 80
click at [865, 578] on link "account details" at bounding box center [861, 583] width 87 height 80
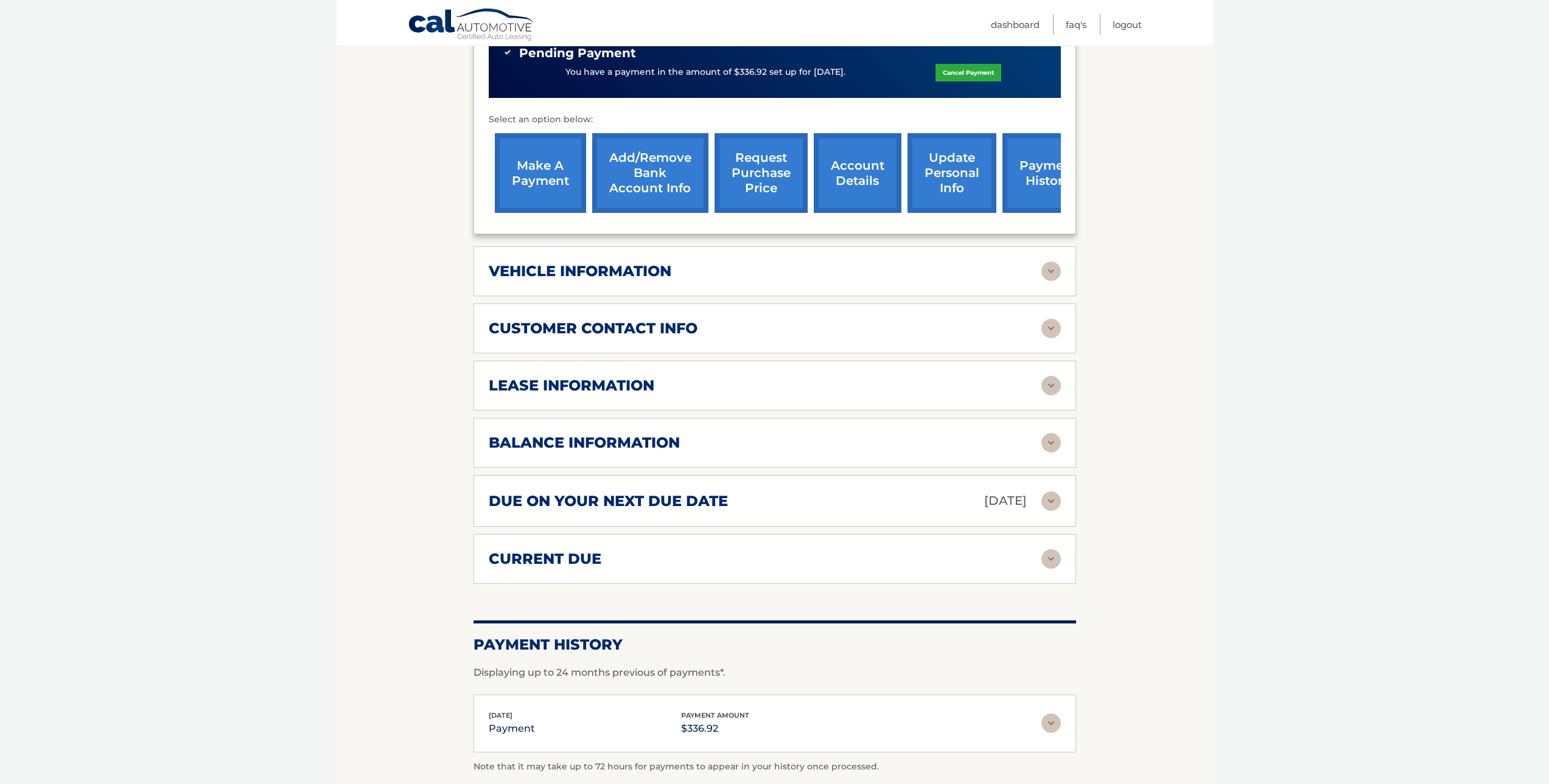
scroll to position [547, 0]
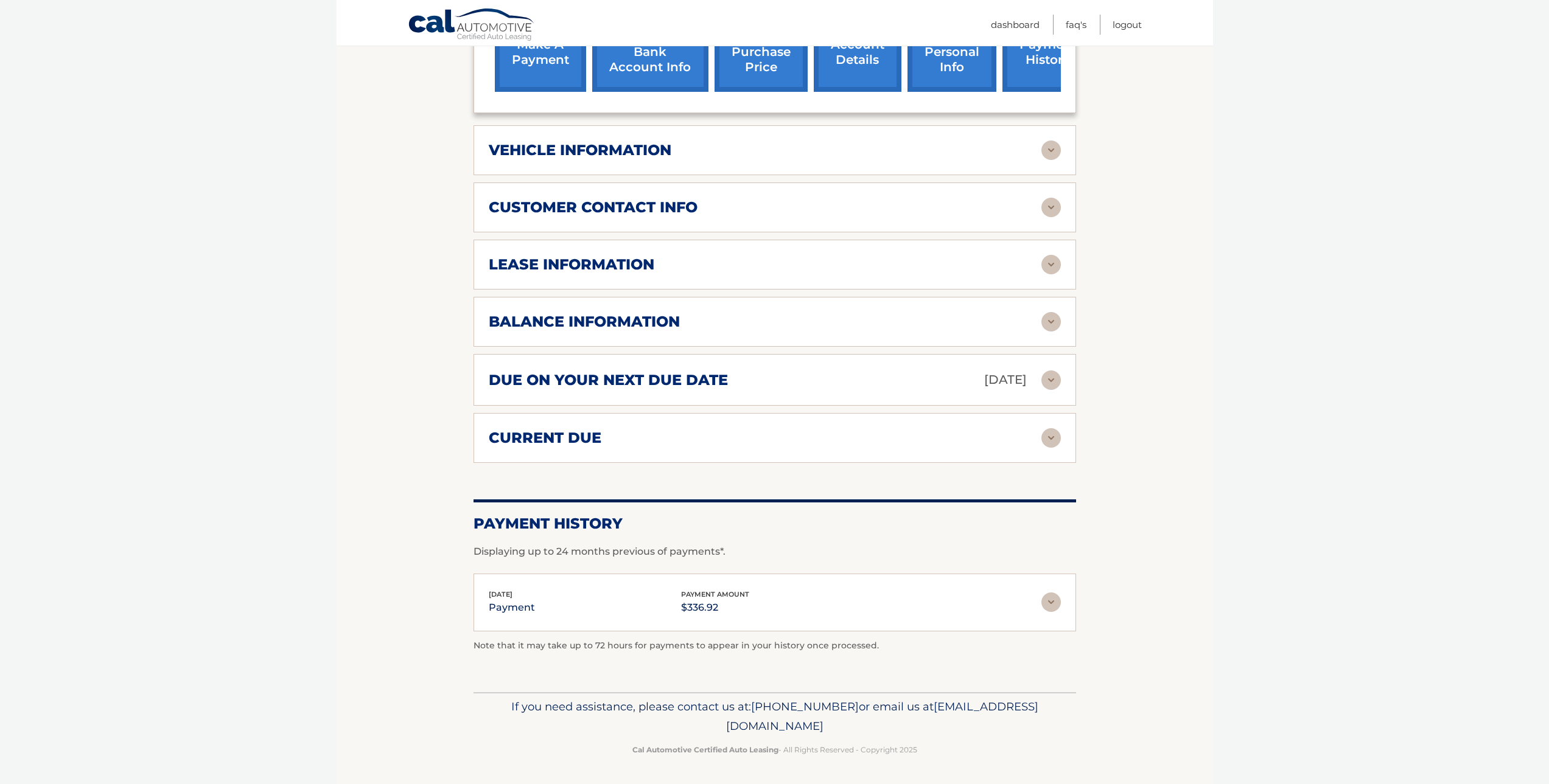
click at [1056, 600] on img at bounding box center [1051, 602] width 19 height 19
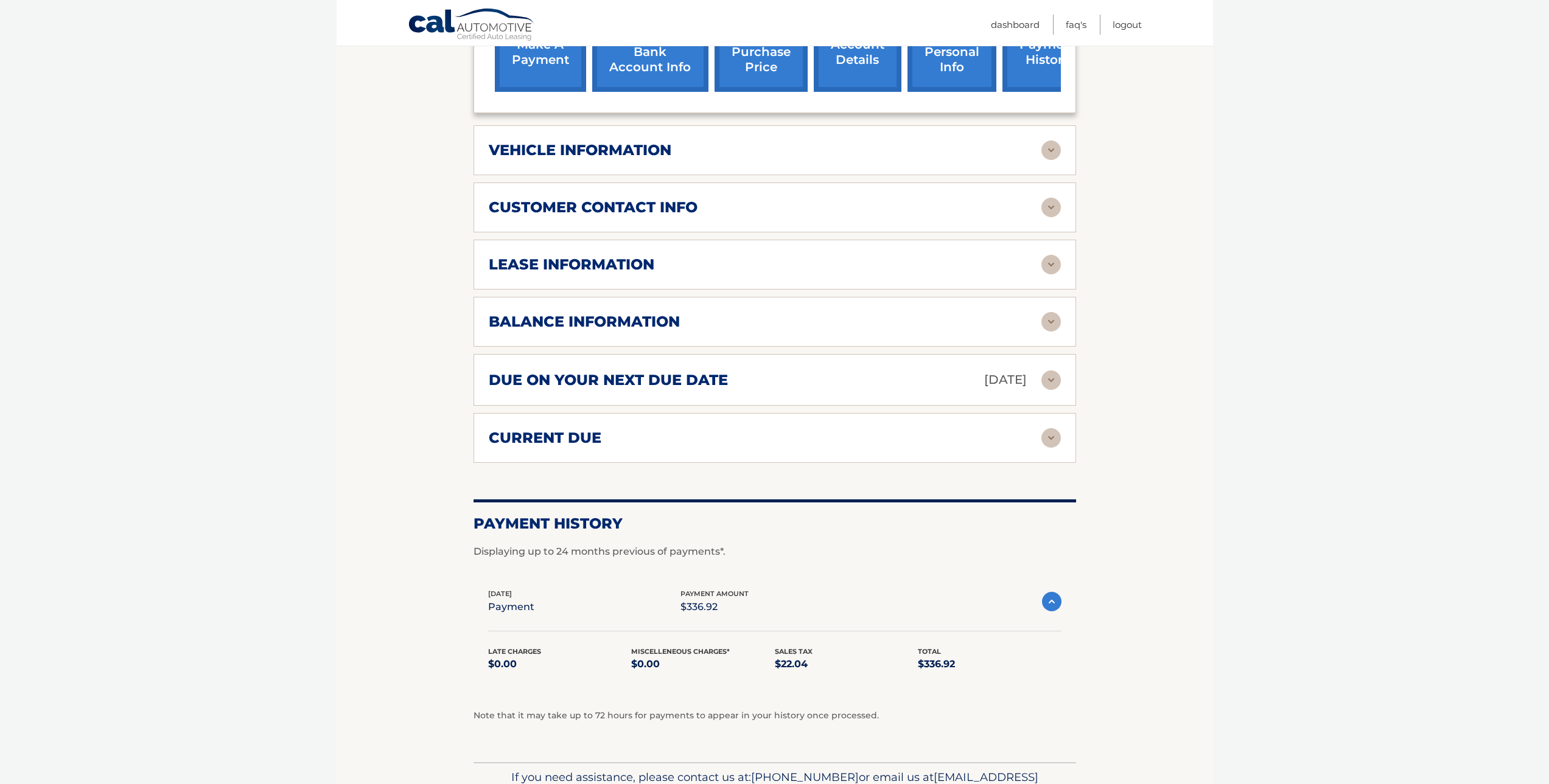
scroll to position [303, 0]
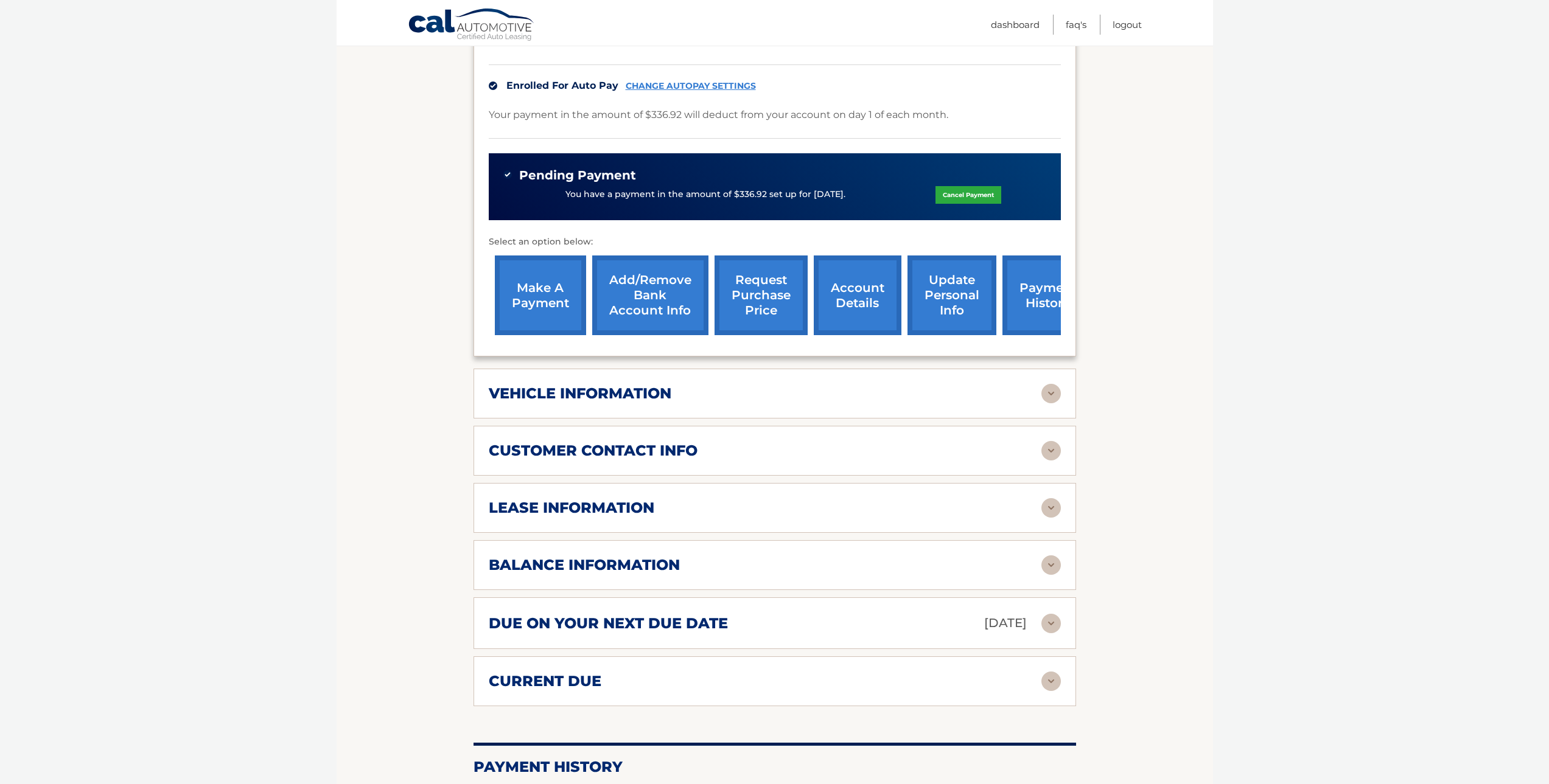
click at [647, 297] on link "Add/Remove bank account info" at bounding box center [650, 295] width 116 height 80
